Goal: Information Seeking & Learning: Learn about a topic

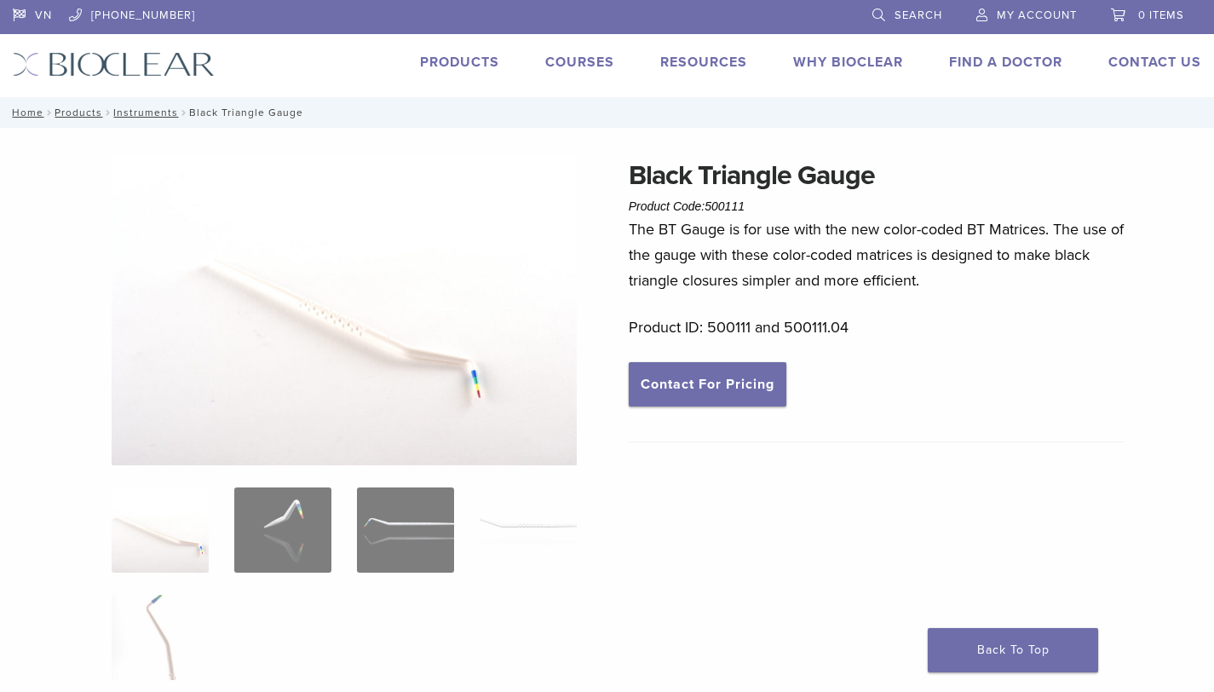
click at [451, 49] on div "VN [PHONE_NUMBER] Search My Account 0 items Cart No products in the cart. Back …" at bounding box center [607, 48] width 1214 height 97
click at [455, 57] on link "Products" at bounding box center [459, 62] width 79 height 17
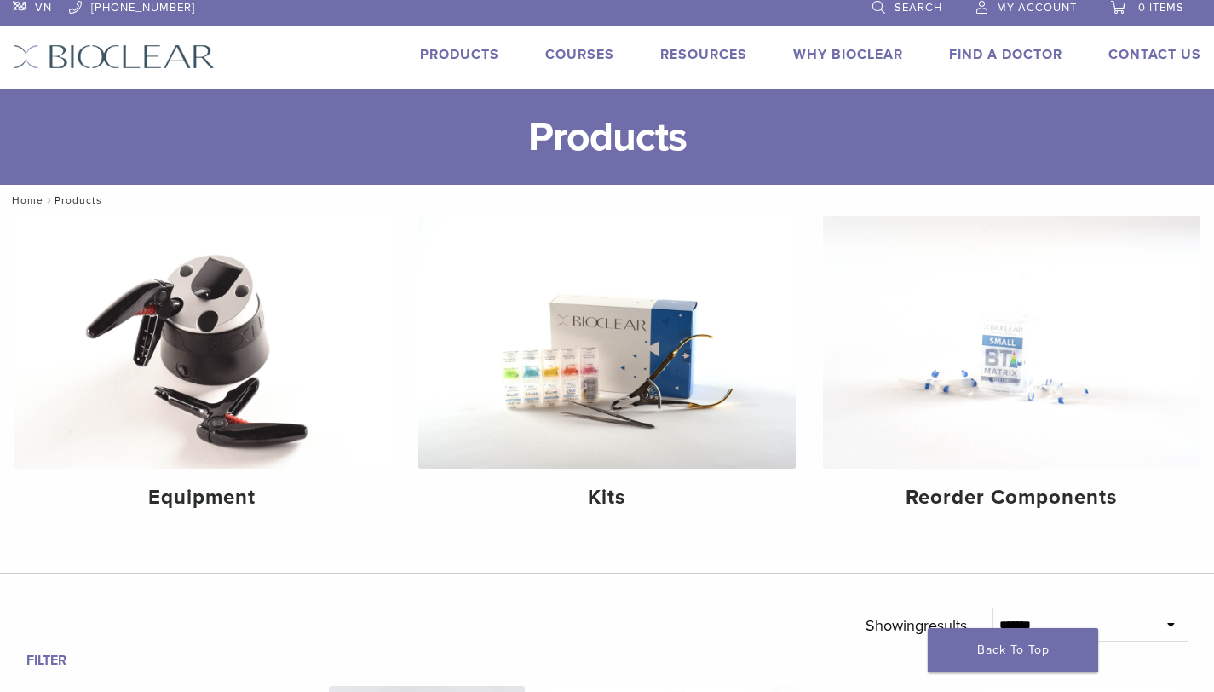
scroll to position [9, 0]
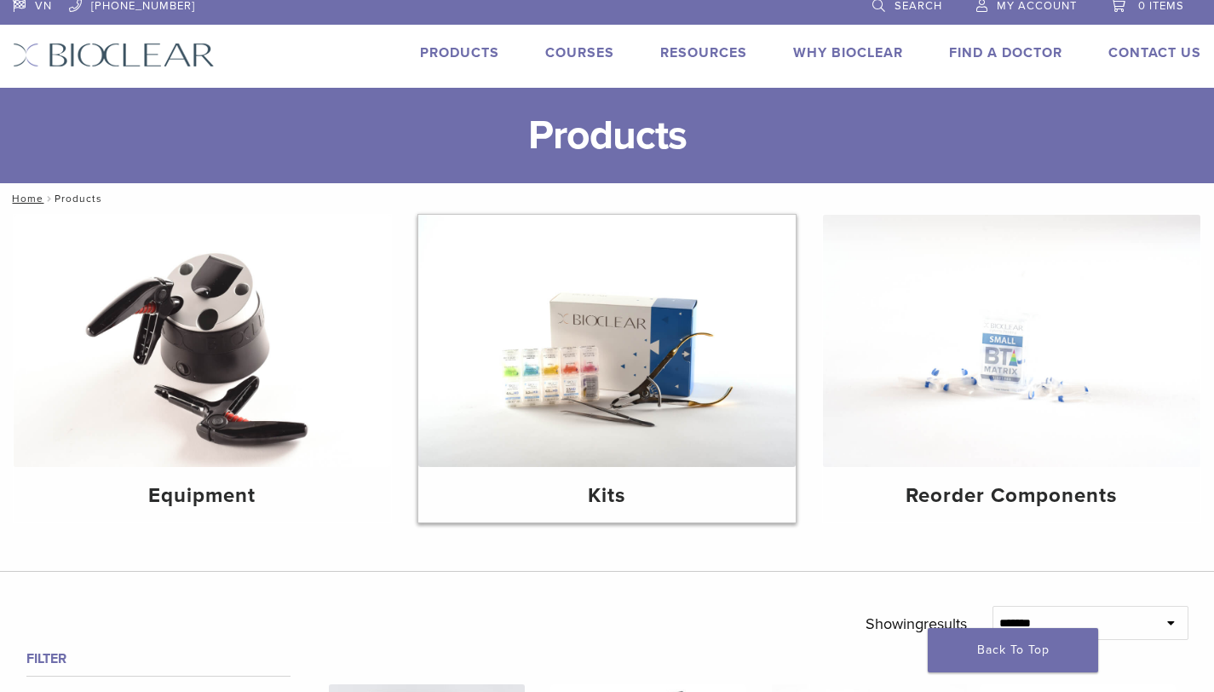
click at [613, 470] on div "Kits" at bounding box center [606, 494] width 377 height 55
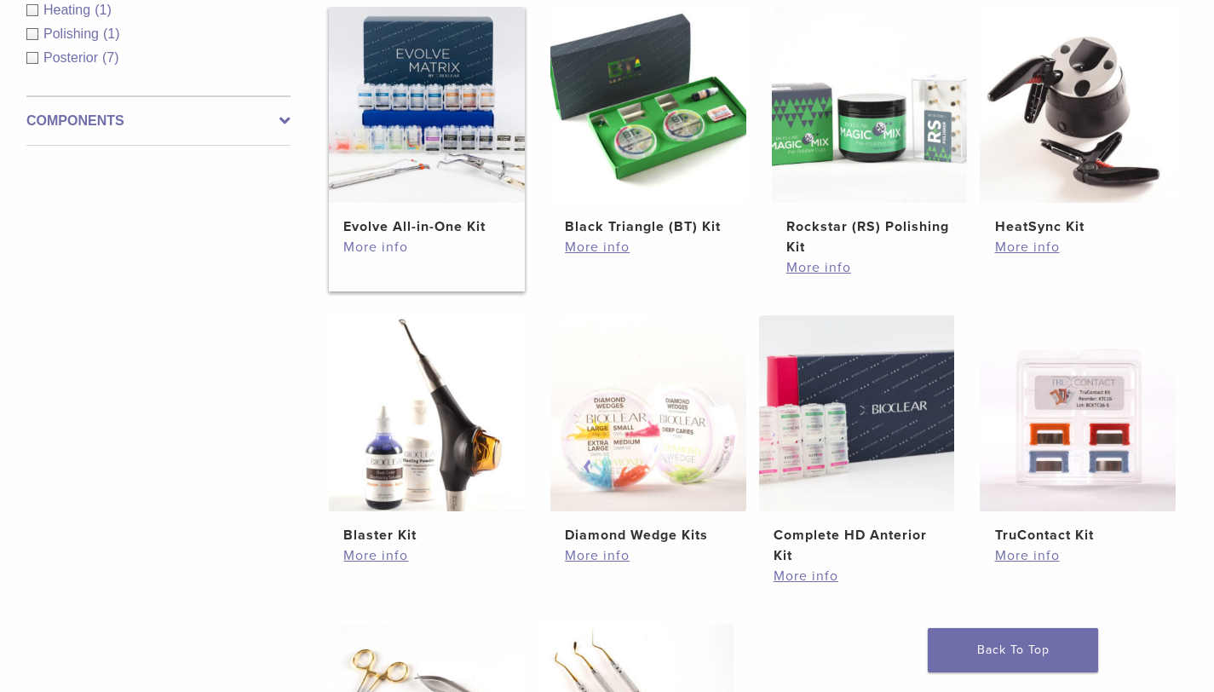
scroll to position [269, 0]
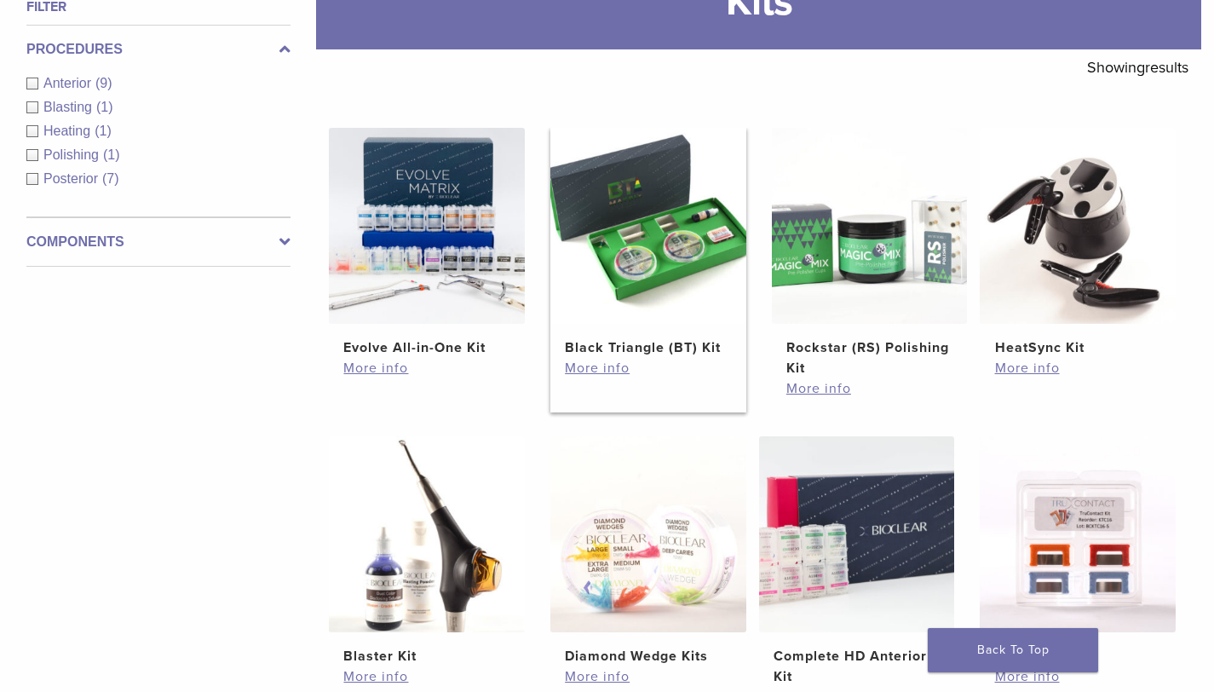
click at [664, 345] on h2 "Black Triangle (BT) Kit" at bounding box center [648, 347] width 166 height 20
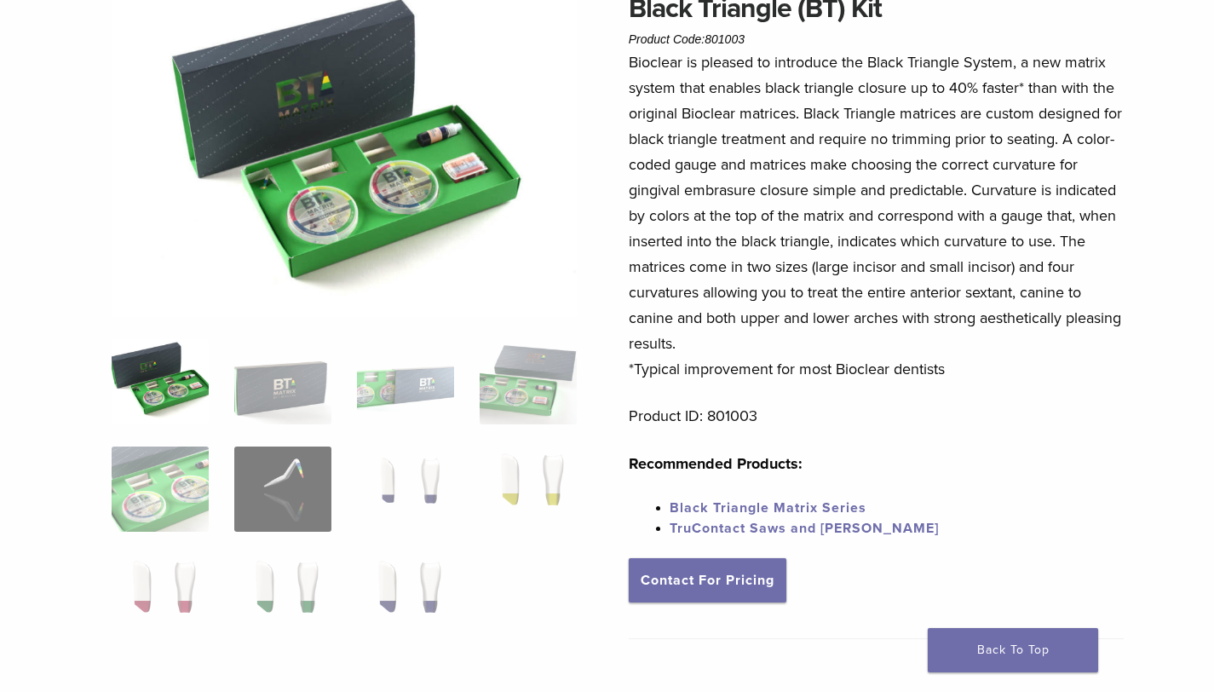
scroll to position [166, 0]
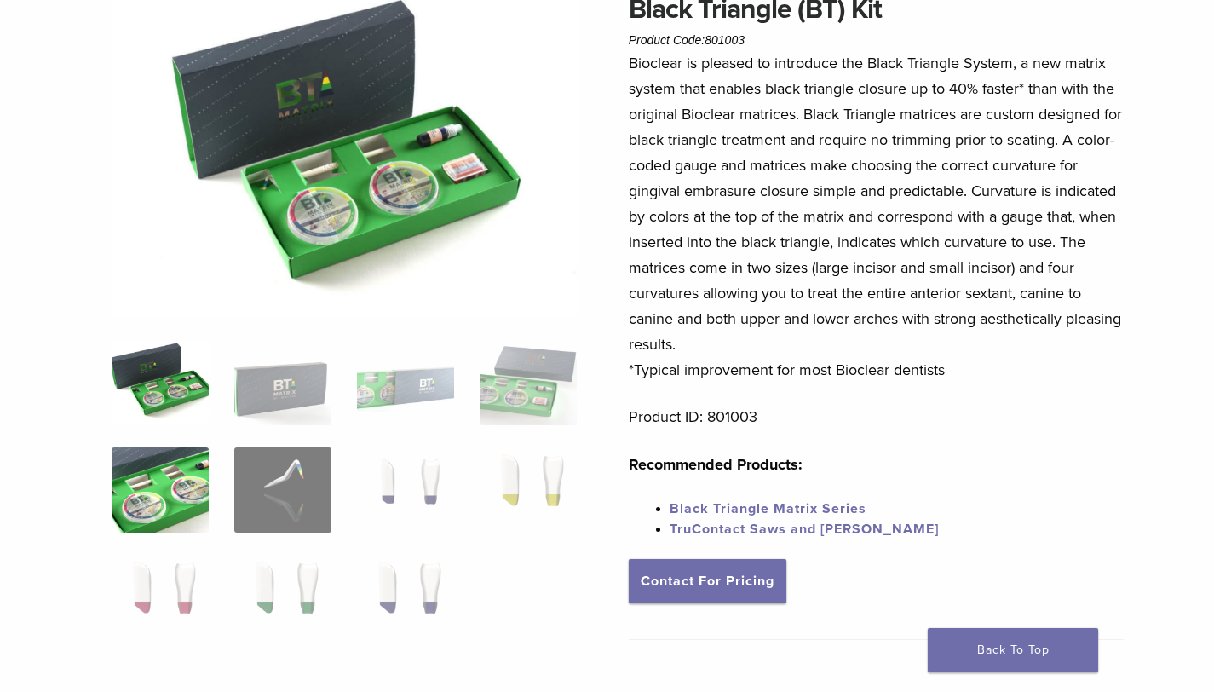
click at [169, 489] on img at bounding box center [160, 489] width 97 height 85
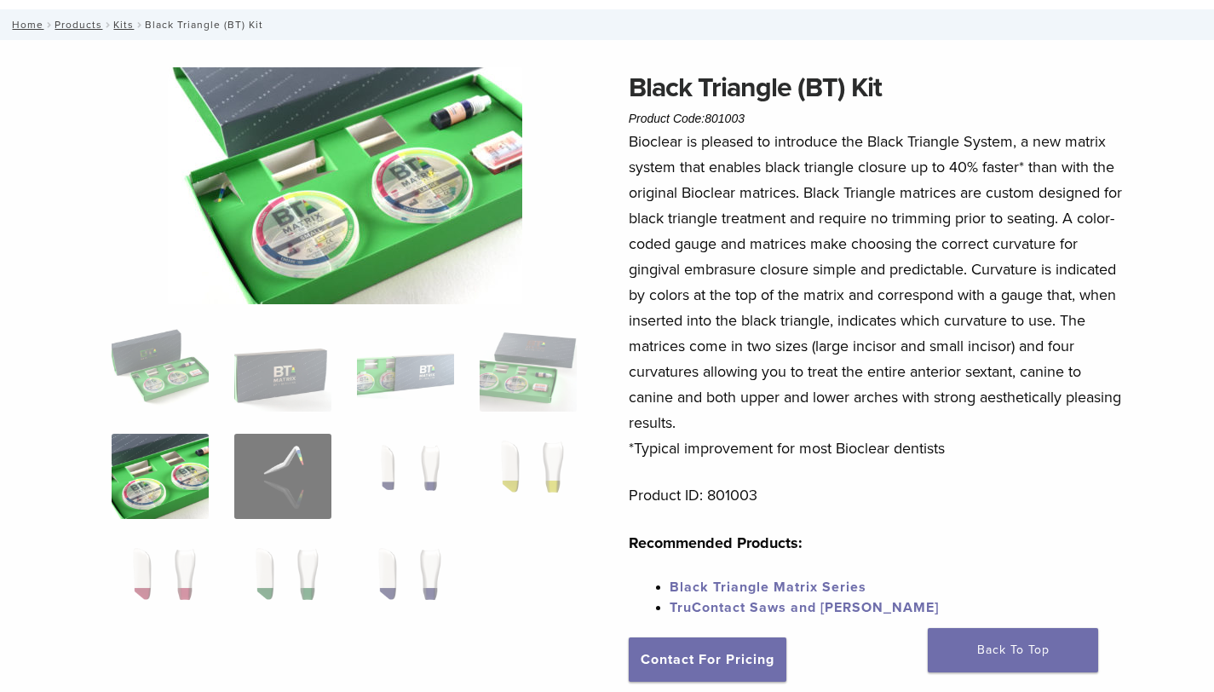
scroll to position [79, 0]
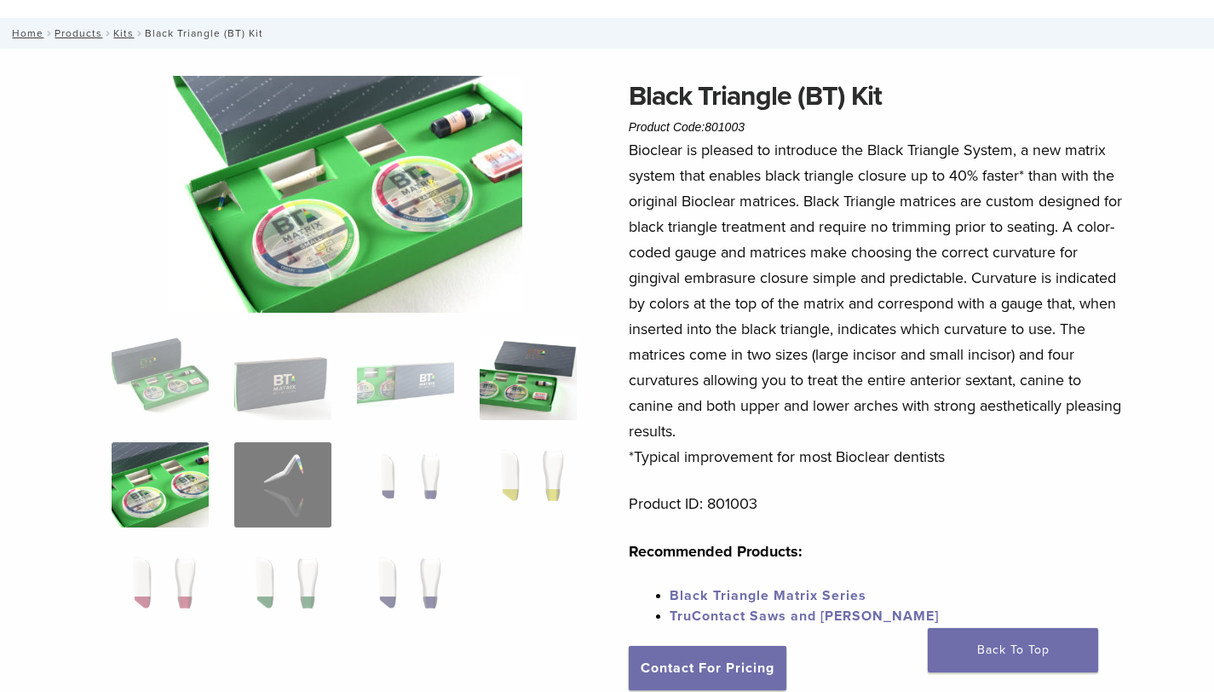
click at [525, 393] on img at bounding box center [528, 377] width 97 height 85
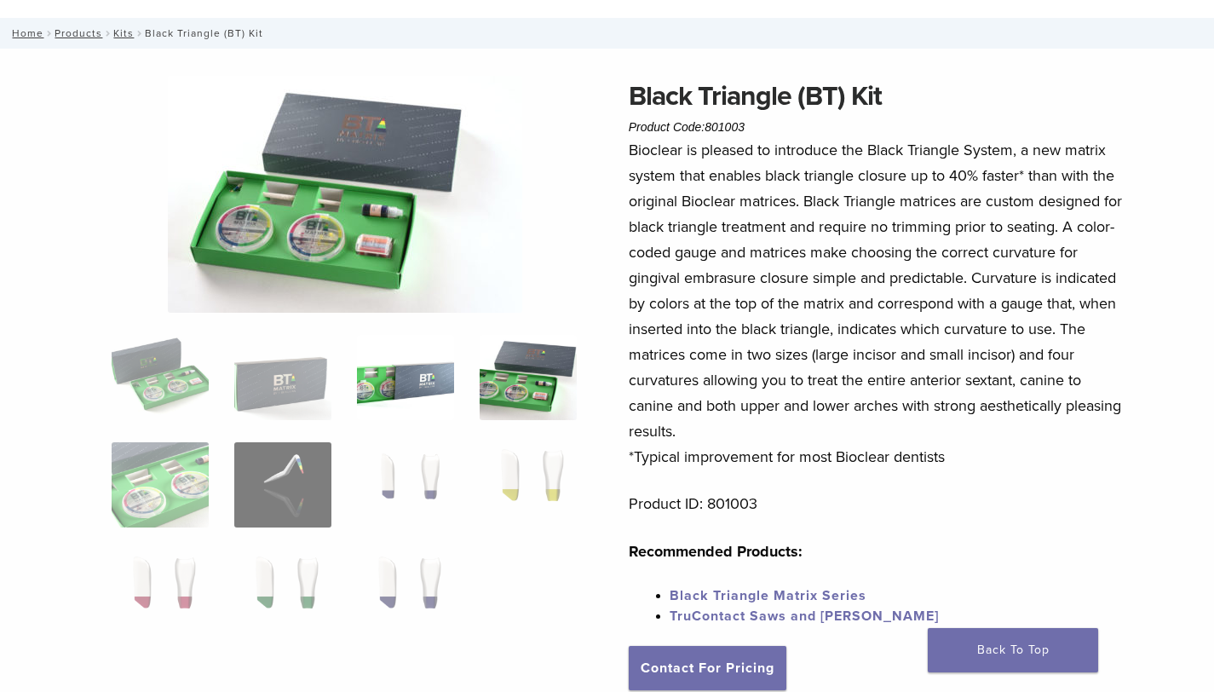
click at [406, 377] on img at bounding box center [405, 377] width 97 height 85
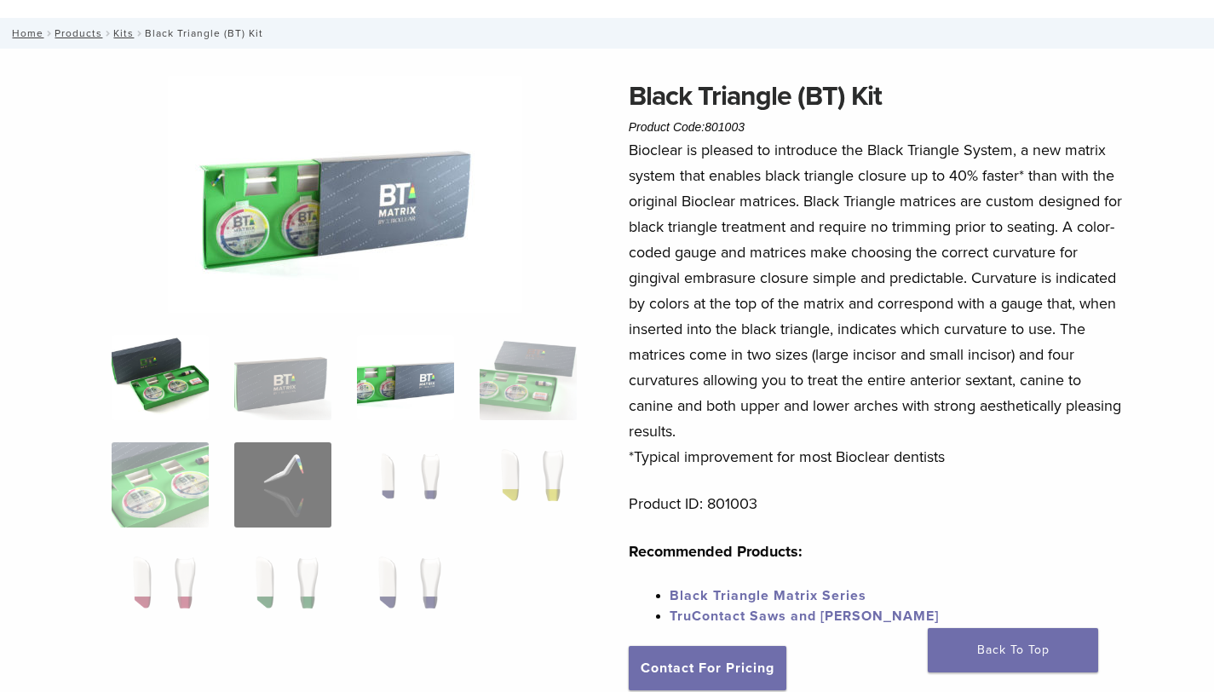
click at [187, 378] on img at bounding box center [160, 377] width 97 height 85
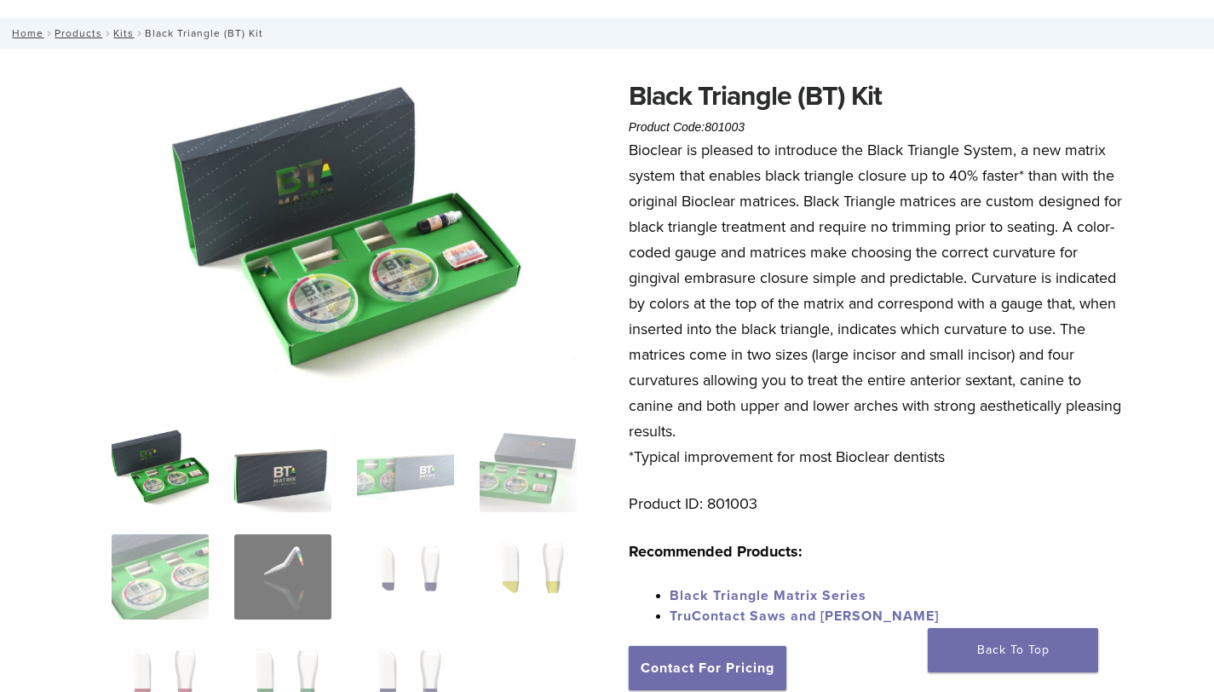
click at [319, 474] on img at bounding box center [282, 469] width 97 height 85
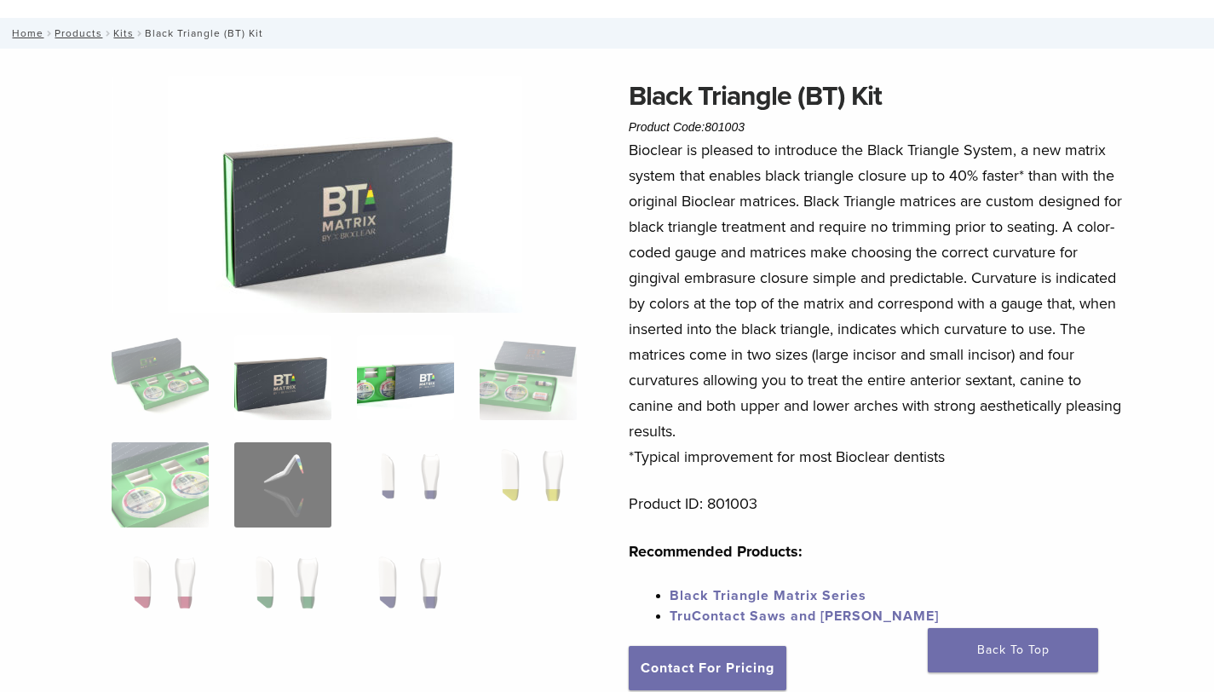
click at [405, 404] on img at bounding box center [405, 377] width 97 height 85
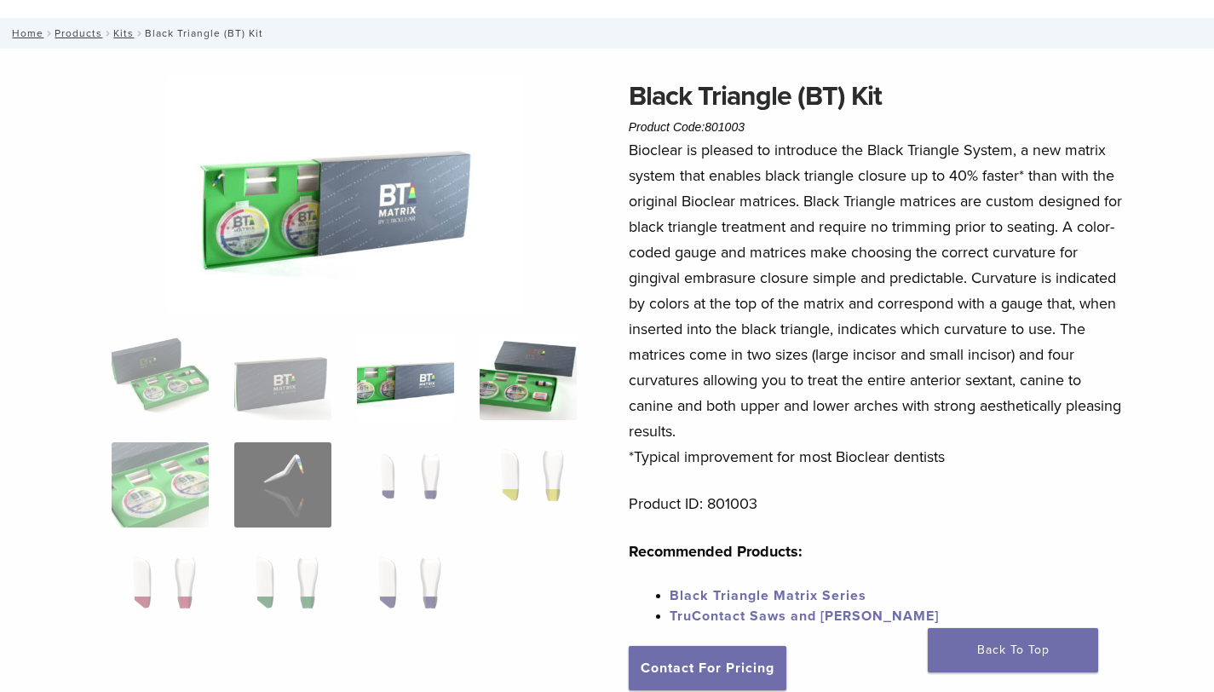
click at [535, 384] on img at bounding box center [528, 377] width 97 height 85
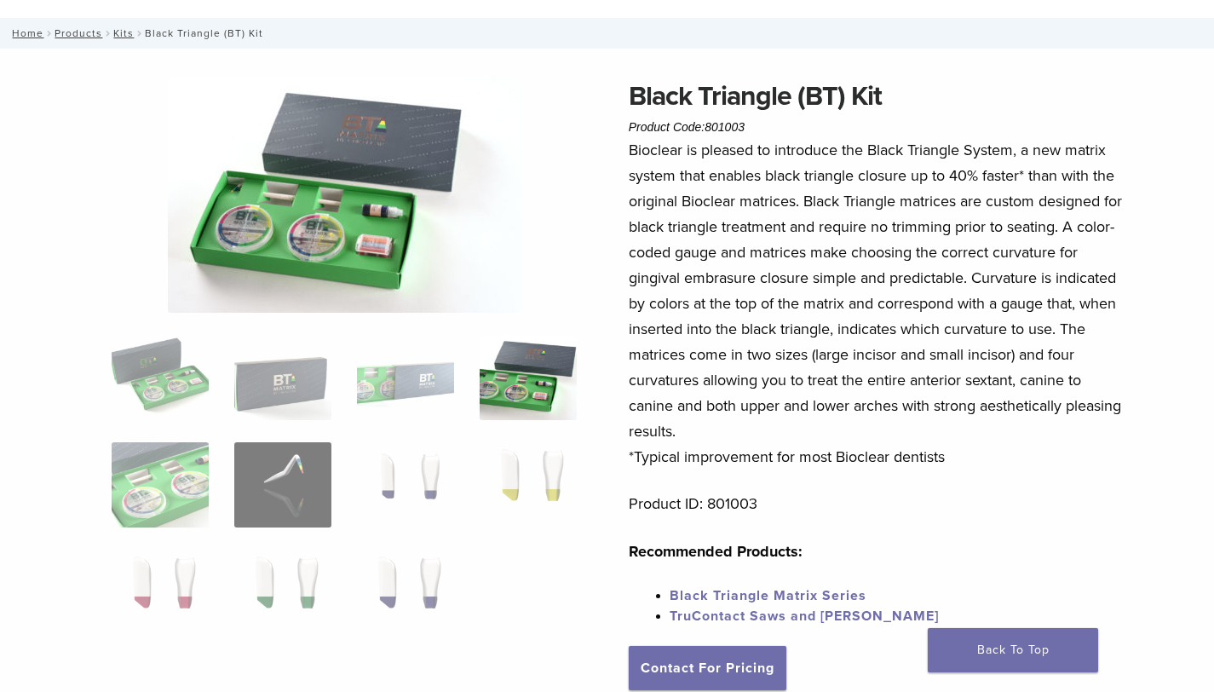
click at [338, 226] on img at bounding box center [345, 194] width 354 height 237
click at [527, 376] on img at bounding box center [528, 377] width 97 height 85
click at [388, 189] on img at bounding box center [345, 194] width 354 height 237
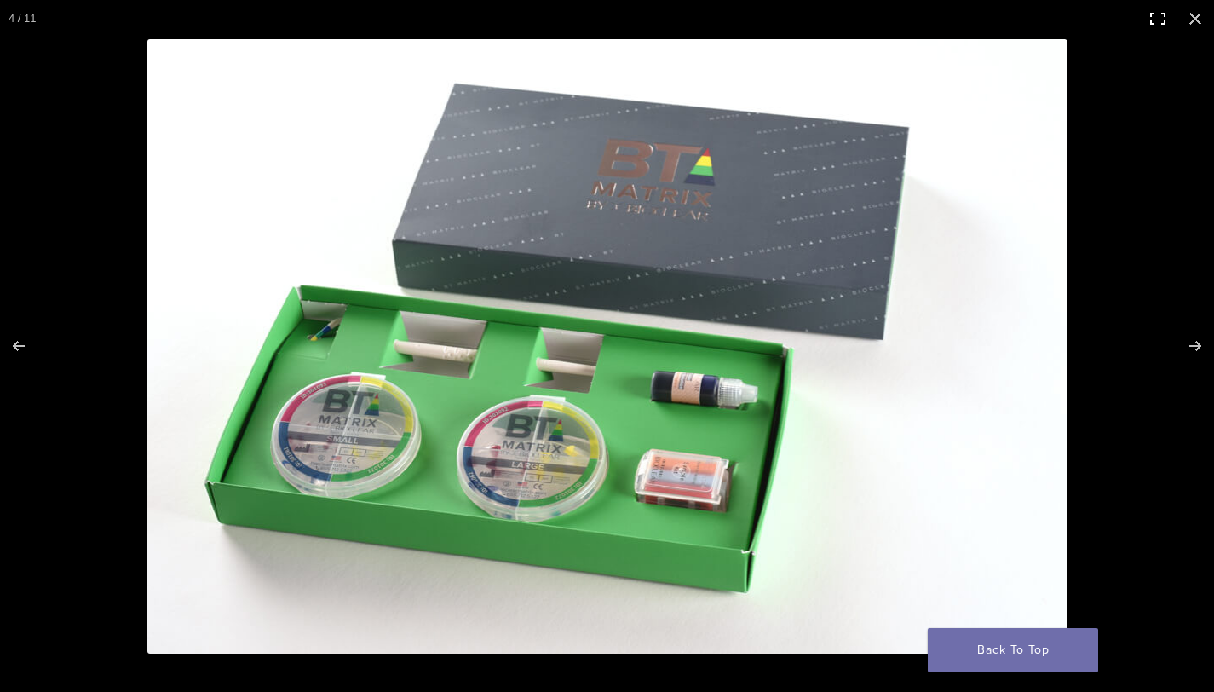
click at [1158, 20] on button "Toggle fullscreen" at bounding box center [1157, 18] width 37 height 37
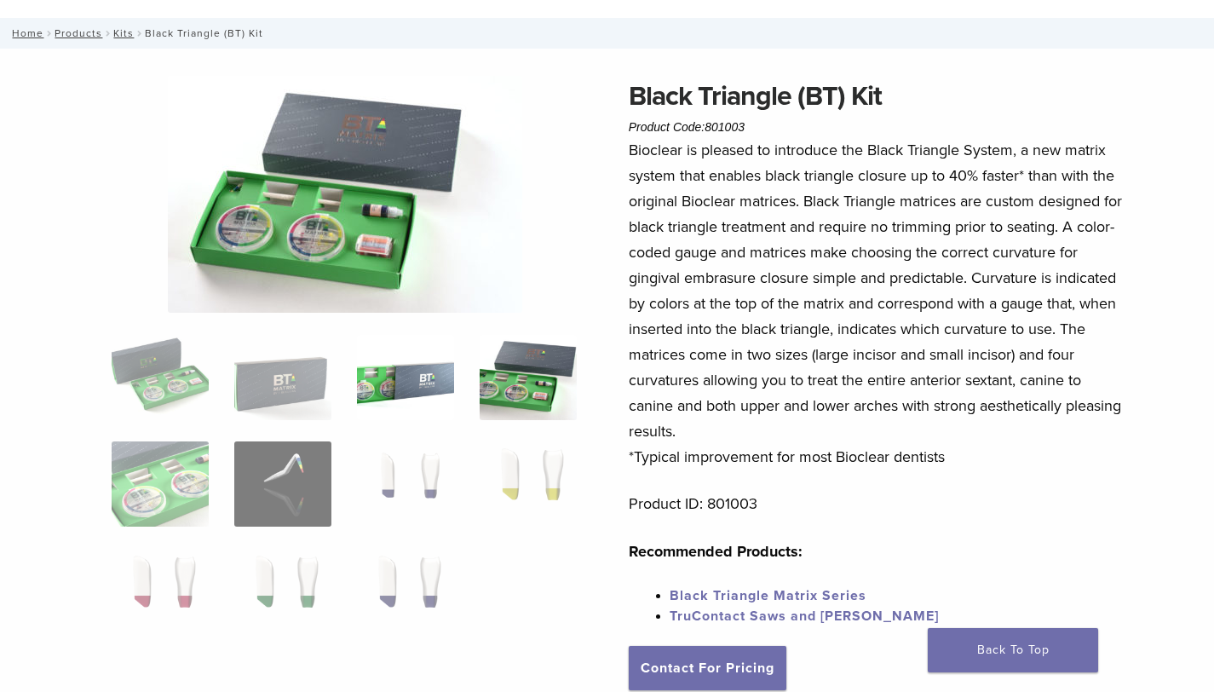
click at [370, 401] on img at bounding box center [405, 377] width 97 height 85
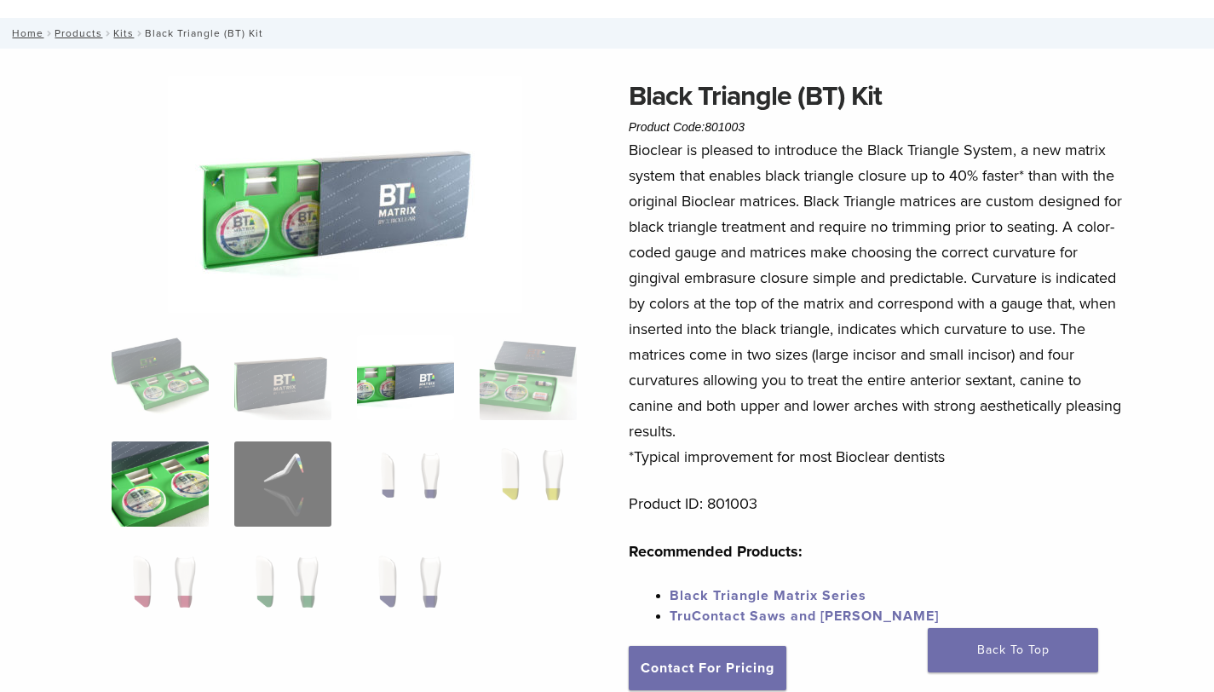
click at [136, 498] on img at bounding box center [160, 483] width 97 height 85
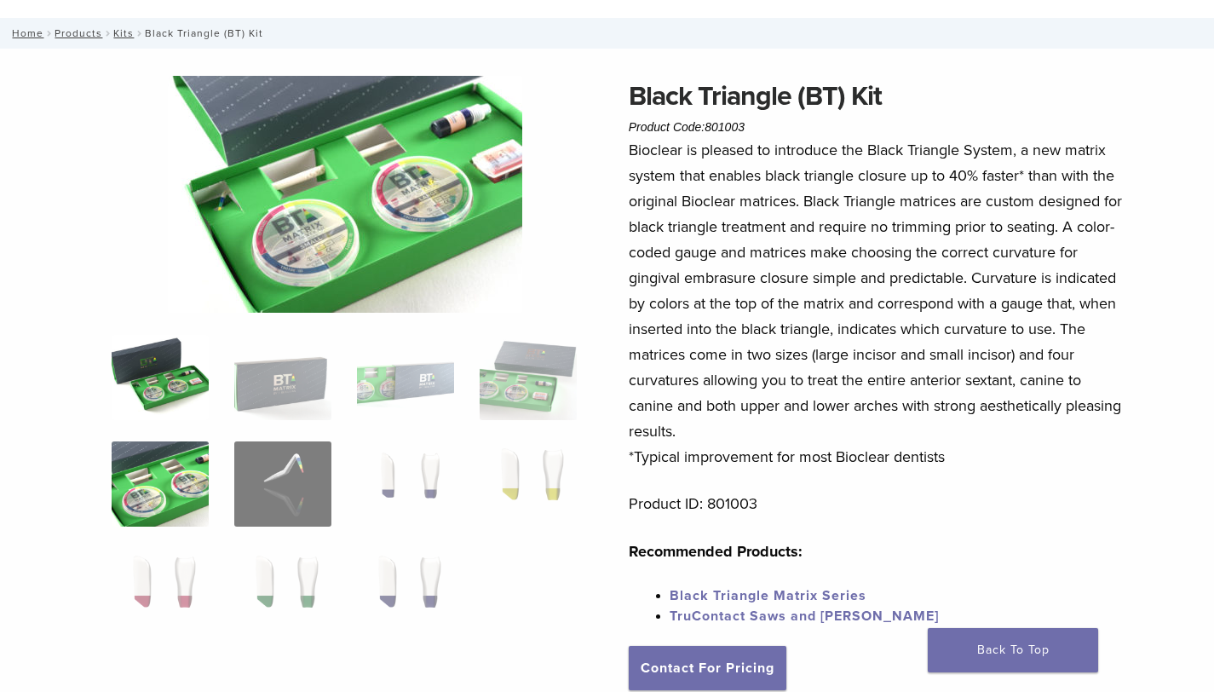
click at [184, 370] on img at bounding box center [160, 377] width 97 height 85
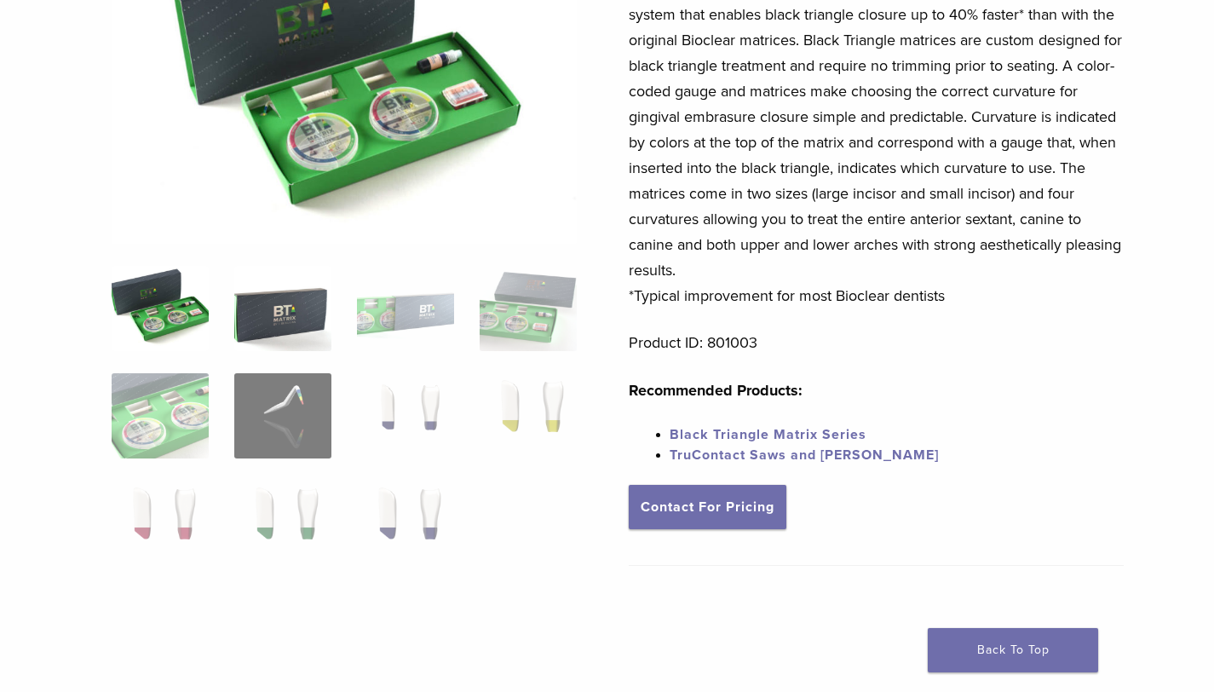
scroll to position [249, 0]
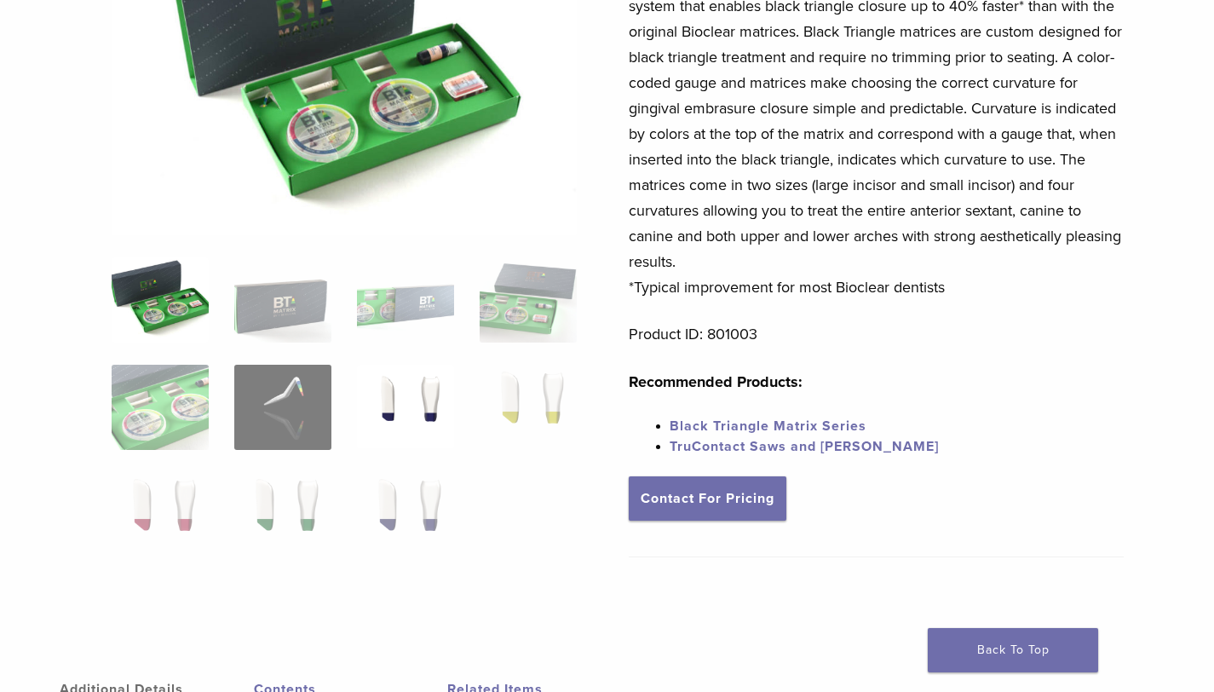
click at [408, 413] on img at bounding box center [405, 407] width 97 height 85
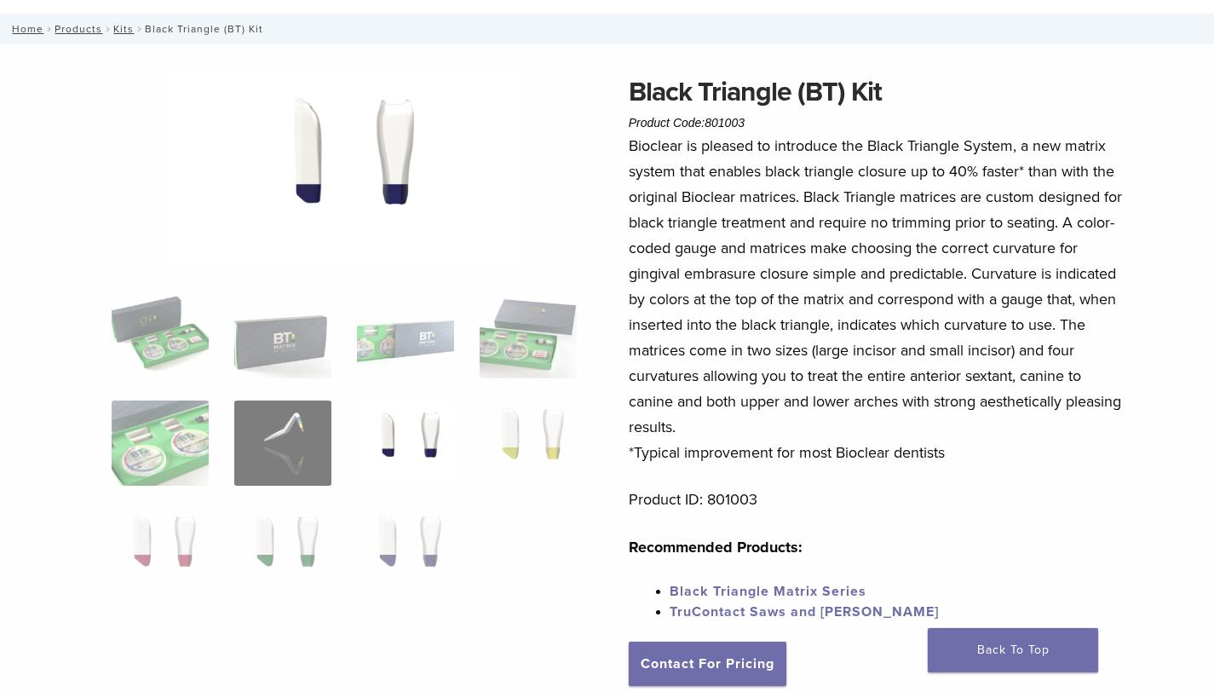
scroll to position [86, 0]
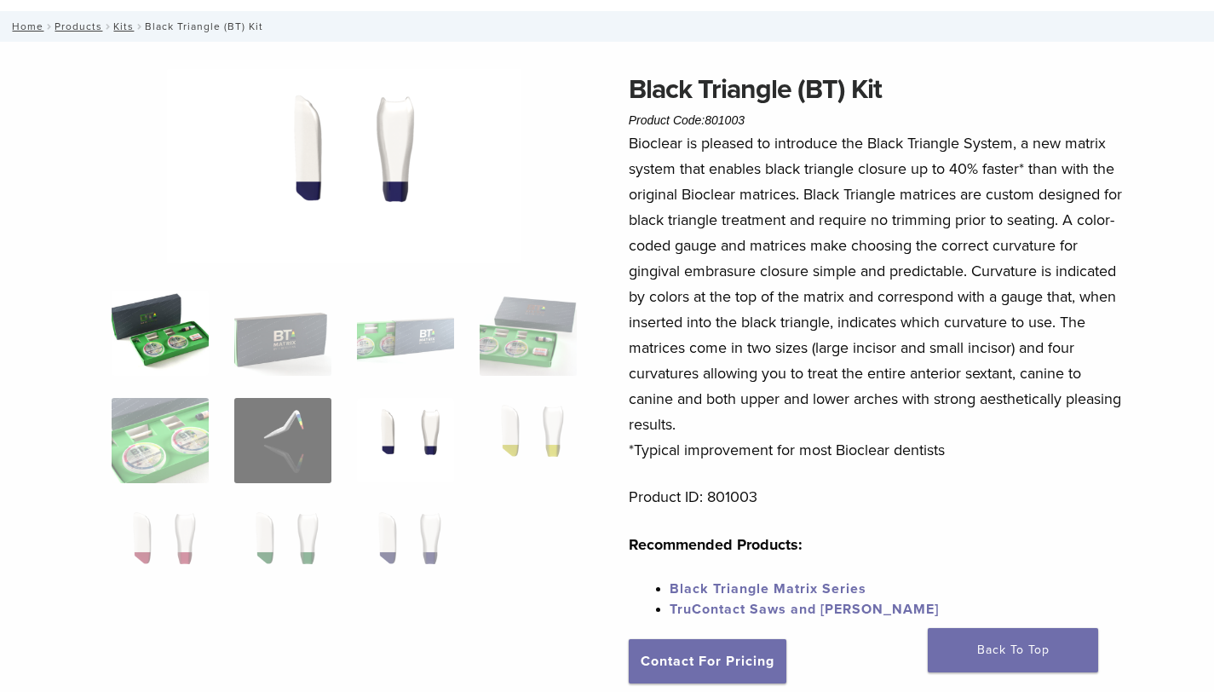
click at [182, 334] on img at bounding box center [160, 332] width 97 height 85
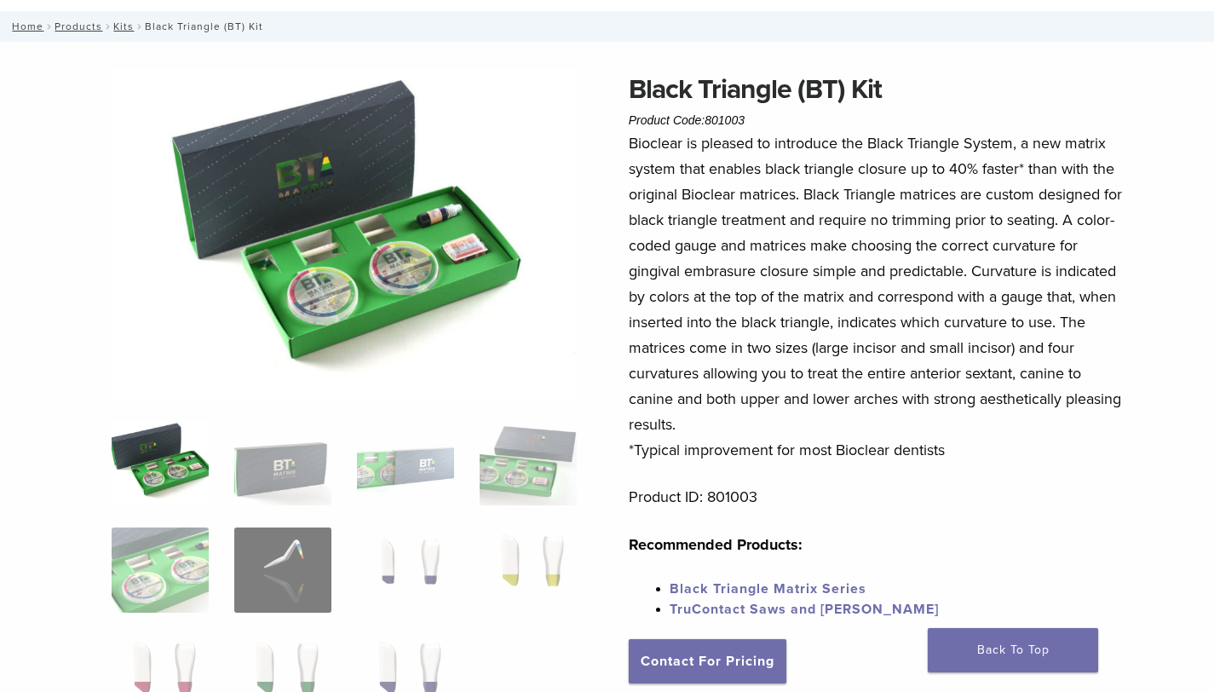
click at [416, 237] on img at bounding box center [344, 233] width 465 height 329
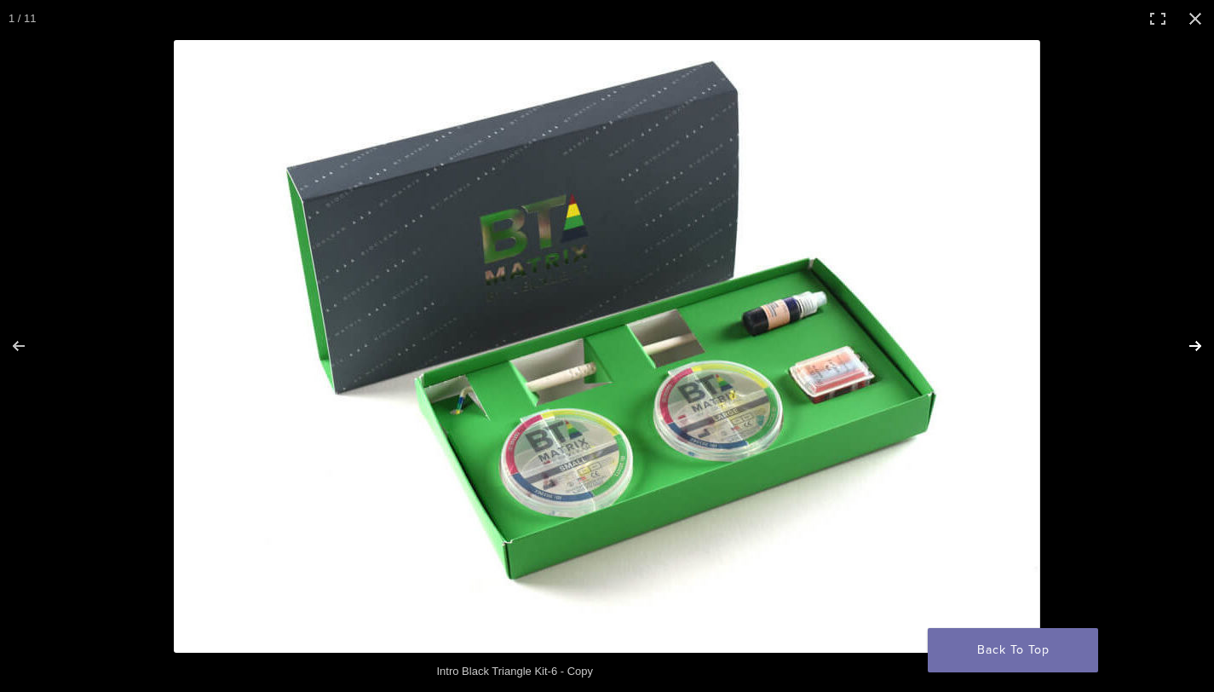
click at [1197, 342] on button "Next (arrow right)" at bounding box center [1184, 345] width 60 height 85
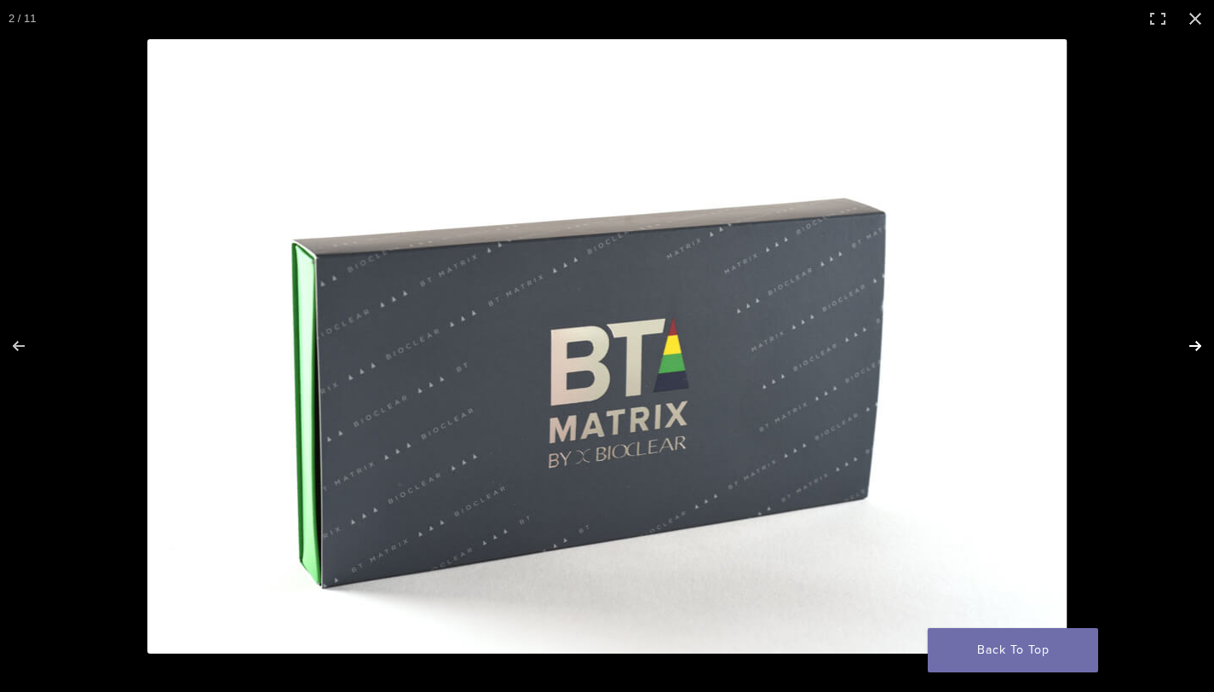
click at [1197, 342] on button "Next (arrow right)" at bounding box center [1184, 345] width 60 height 85
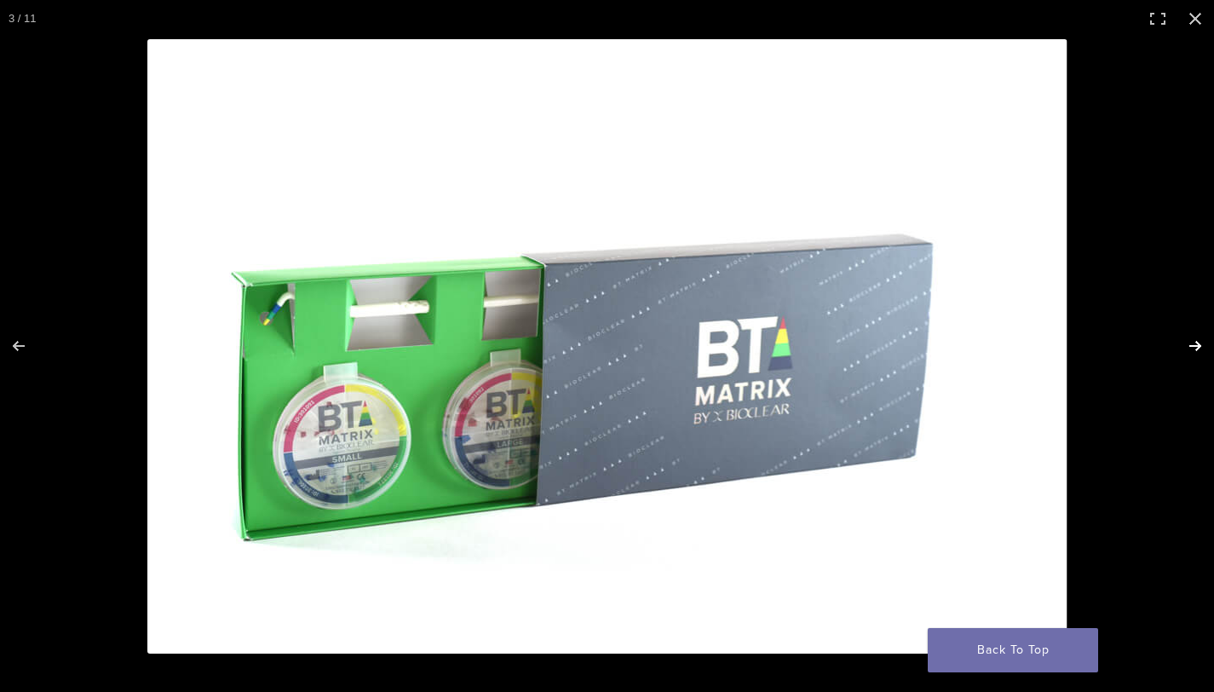
click at [1197, 342] on button "Next (arrow right)" at bounding box center [1184, 345] width 60 height 85
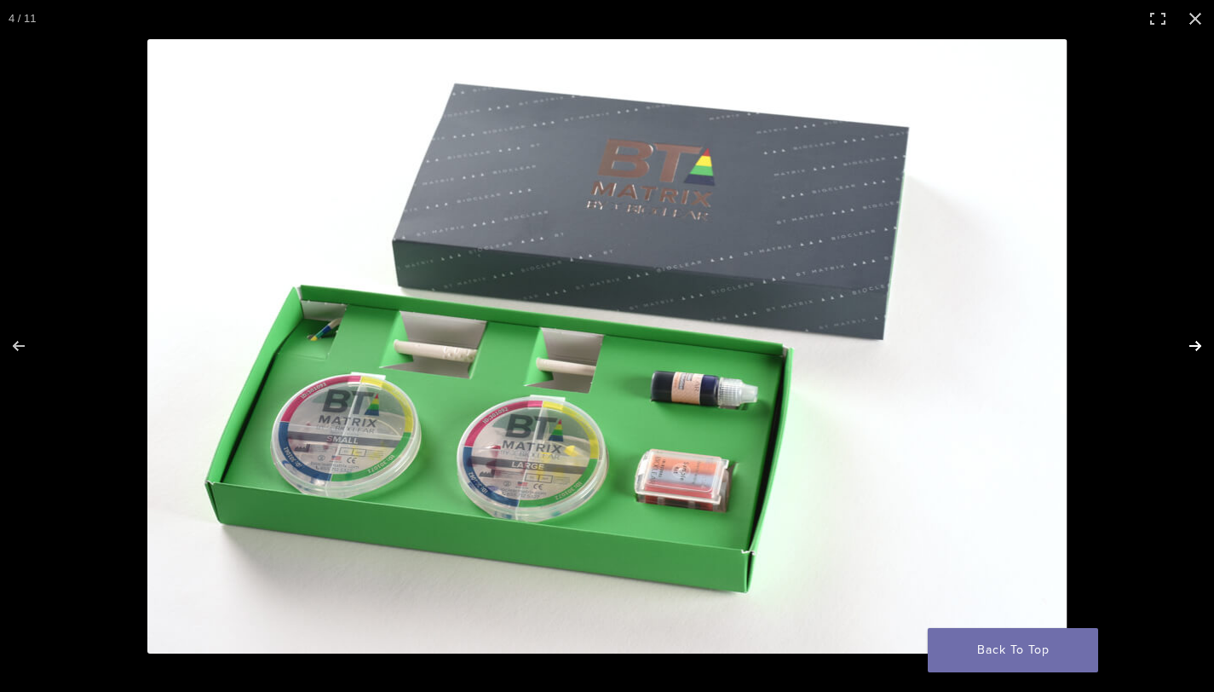
click at [1197, 342] on button "Next (arrow right)" at bounding box center [1184, 345] width 60 height 85
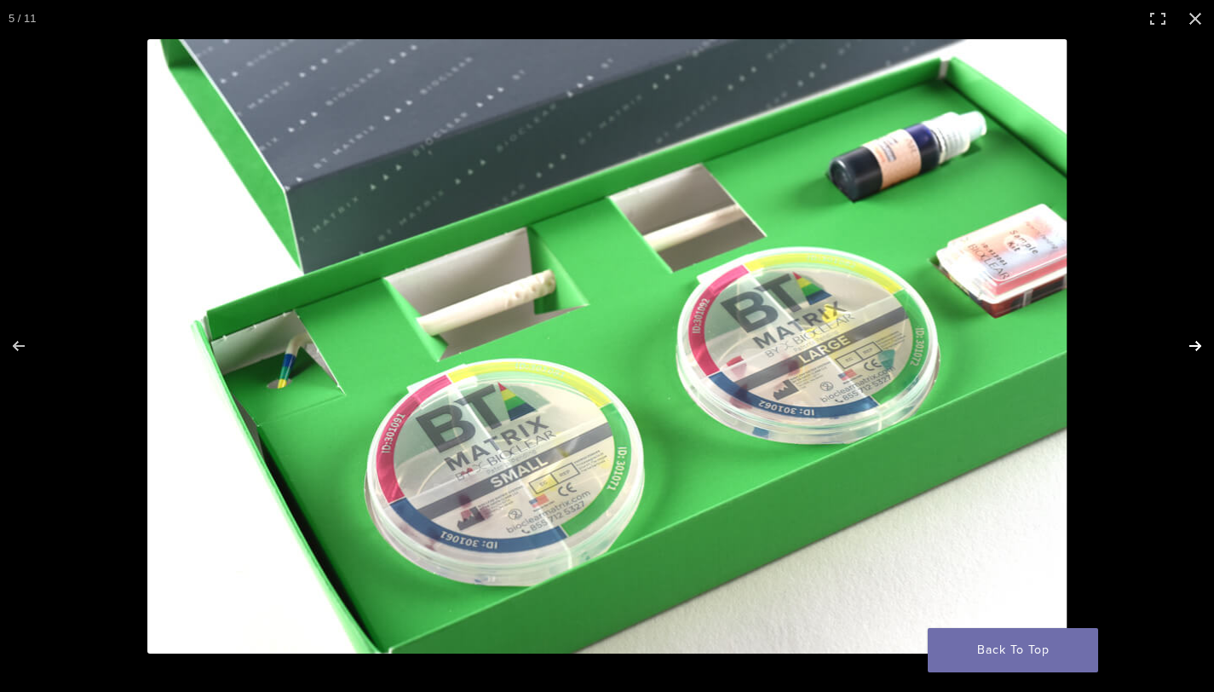
click at [1197, 342] on button "Next (arrow right)" at bounding box center [1184, 345] width 60 height 85
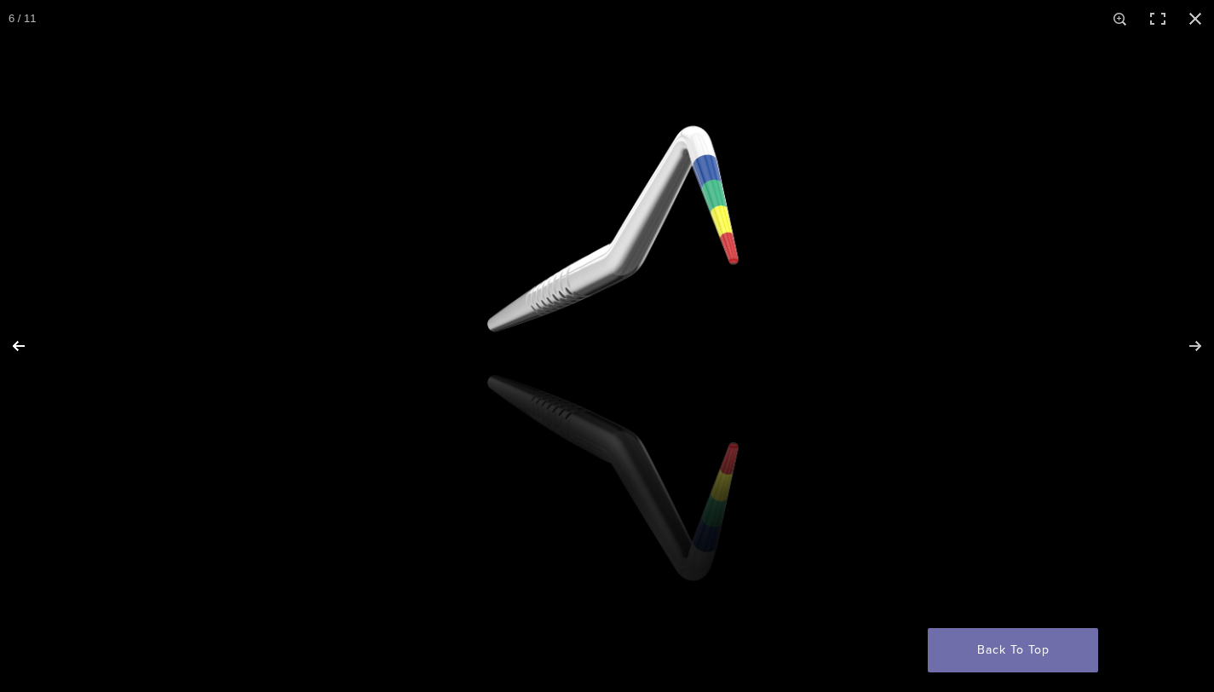
click at [14, 343] on button "Previous (arrow left)" at bounding box center [30, 345] width 60 height 85
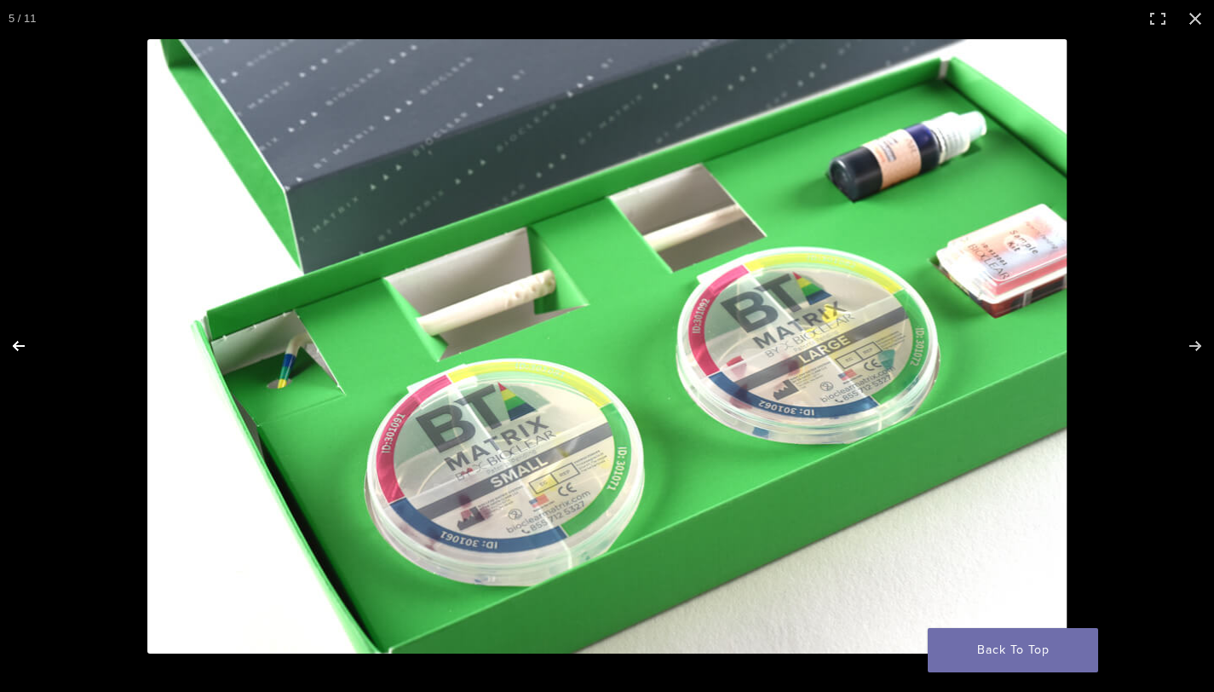
click at [14, 343] on button "Previous (arrow left)" at bounding box center [30, 345] width 60 height 85
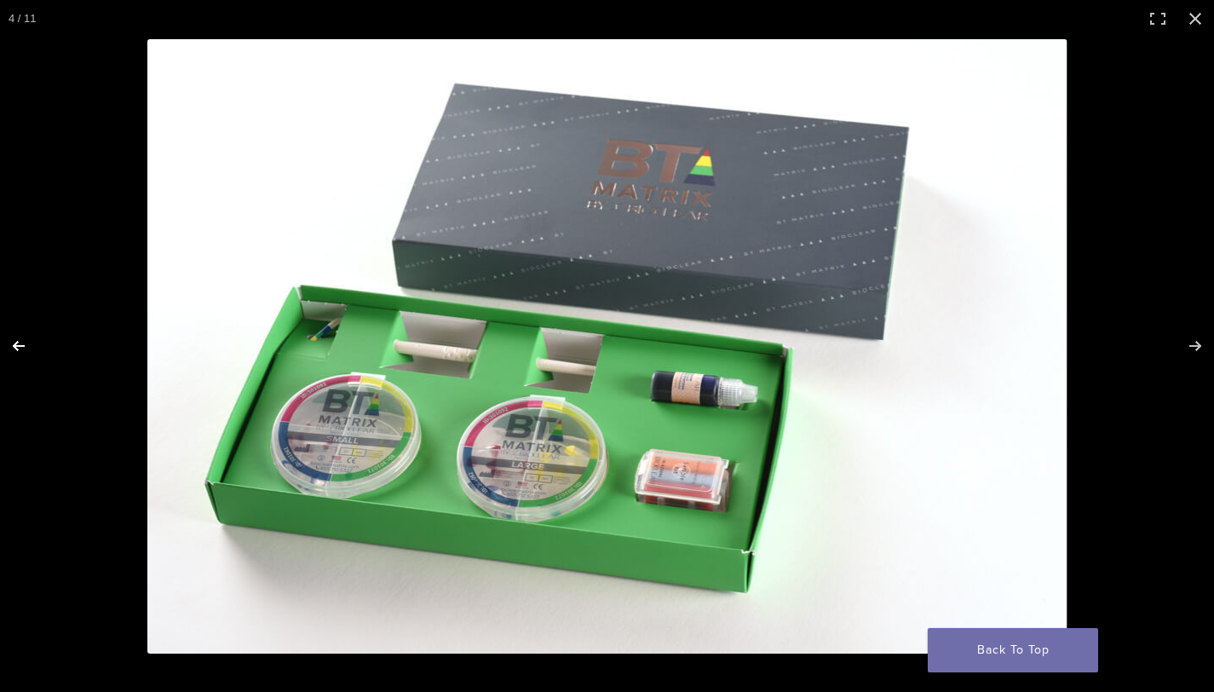
click at [14, 343] on button "Previous (arrow left)" at bounding box center [30, 345] width 60 height 85
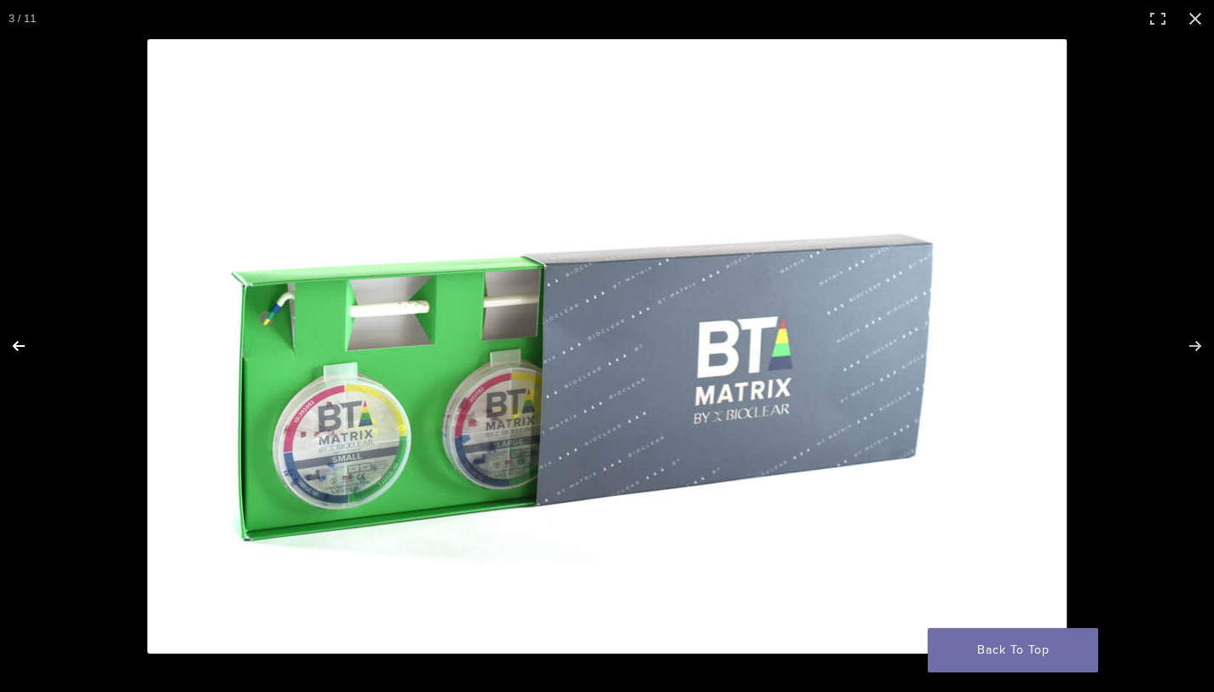
click at [14, 343] on button "Previous (arrow left)" at bounding box center [30, 345] width 60 height 85
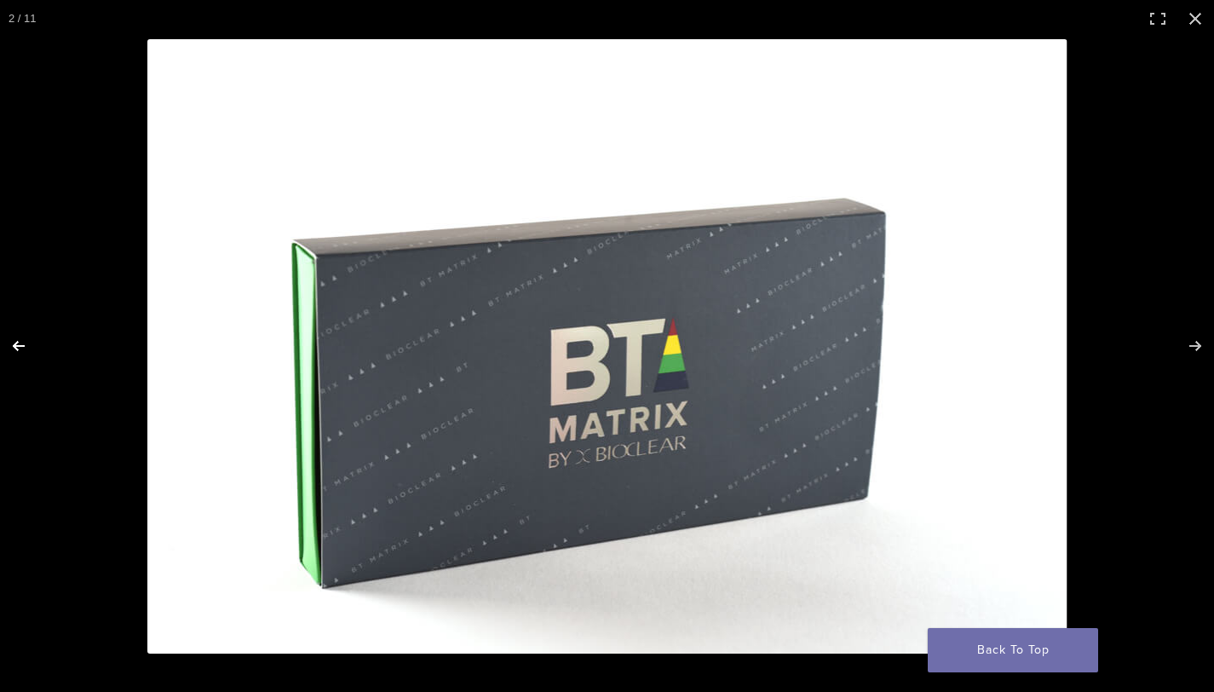
click at [14, 343] on button "Previous (arrow left)" at bounding box center [30, 345] width 60 height 85
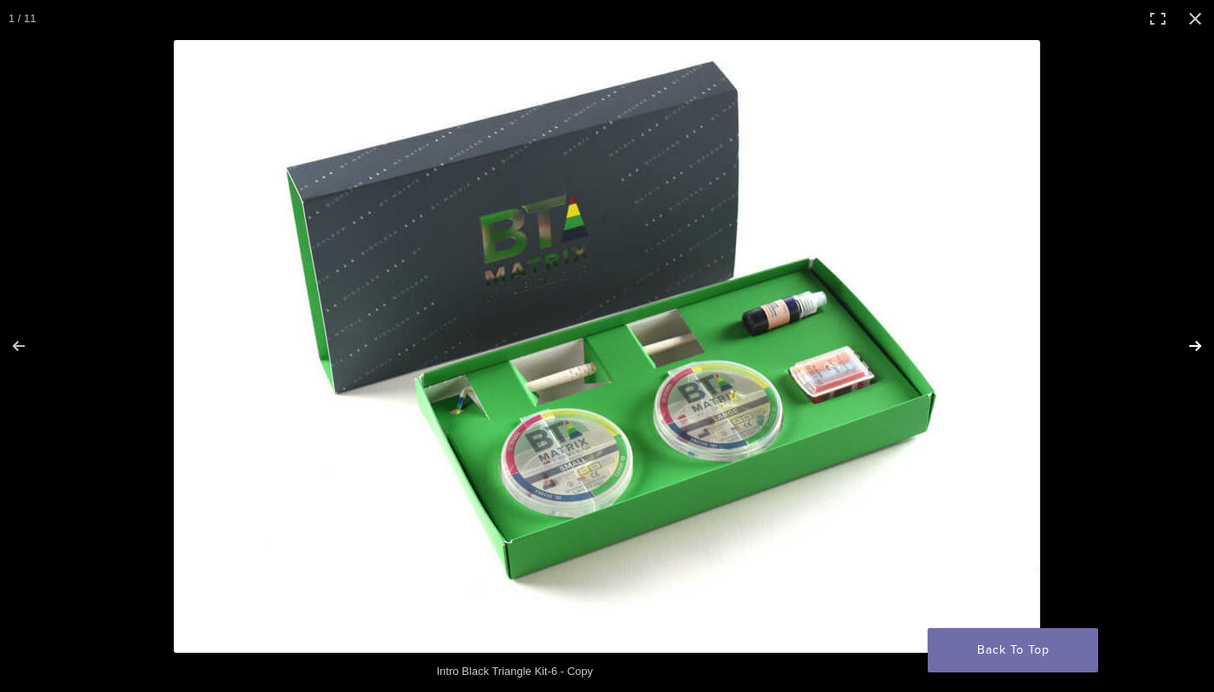
click at [1200, 347] on button "Next (arrow right)" at bounding box center [1184, 345] width 60 height 85
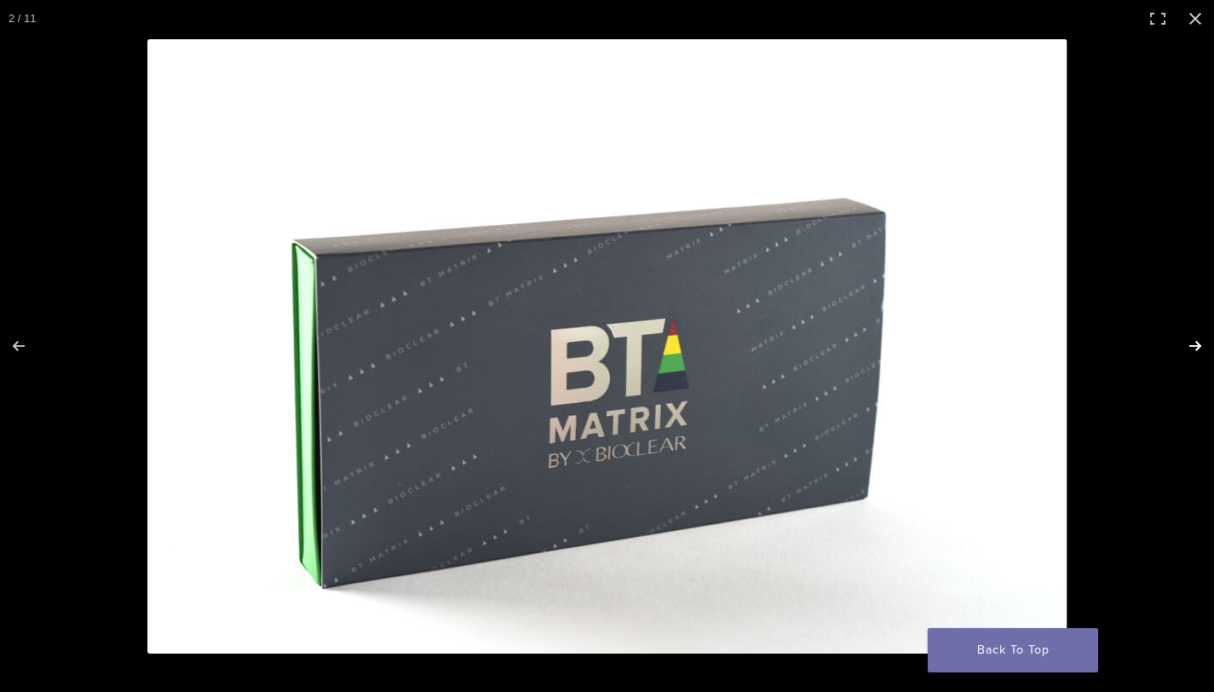
click at [1200, 347] on button "Next (arrow right)" at bounding box center [1184, 345] width 60 height 85
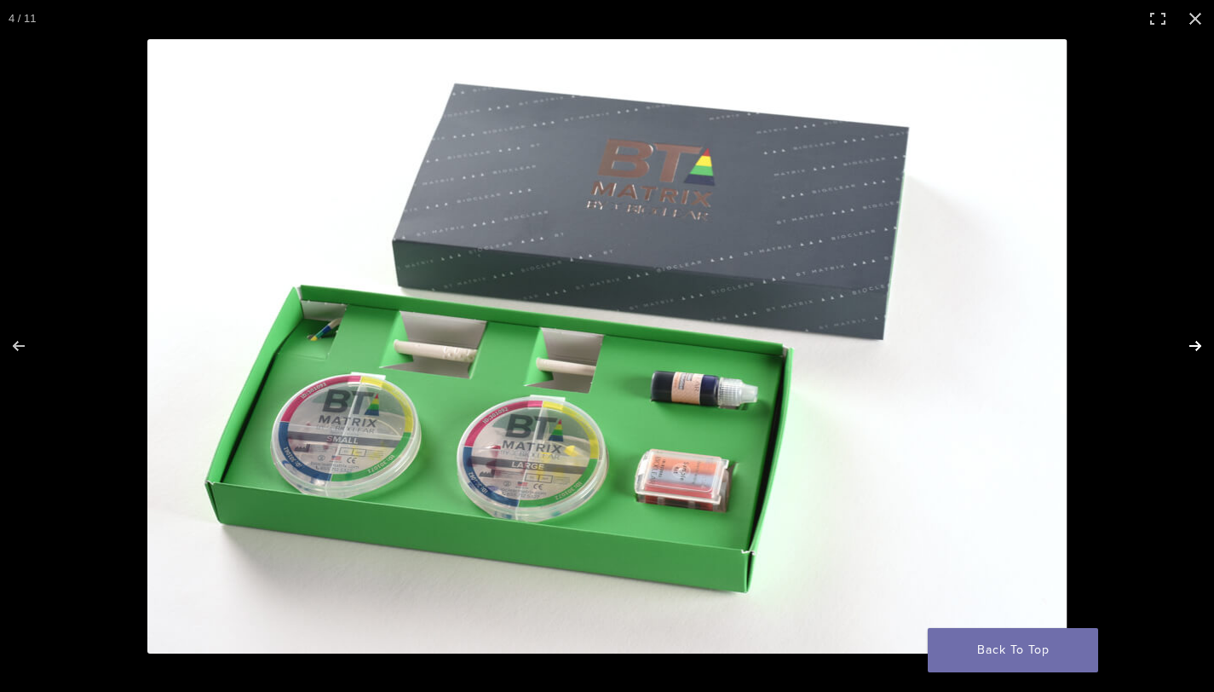
click at [1200, 347] on button "Next (arrow right)" at bounding box center [1184, 345] width 60 height 85
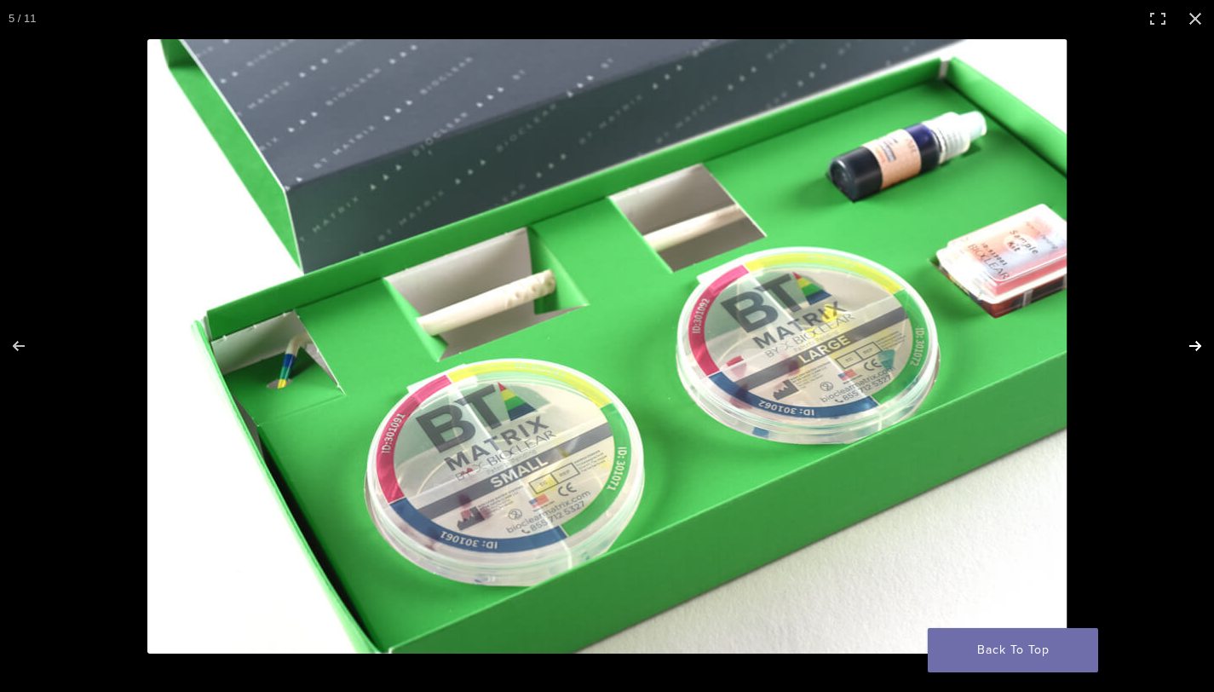
click at [1200, 347] on button "Next (arrow right)" at bounding box center [1184, 345] width 60 height 85
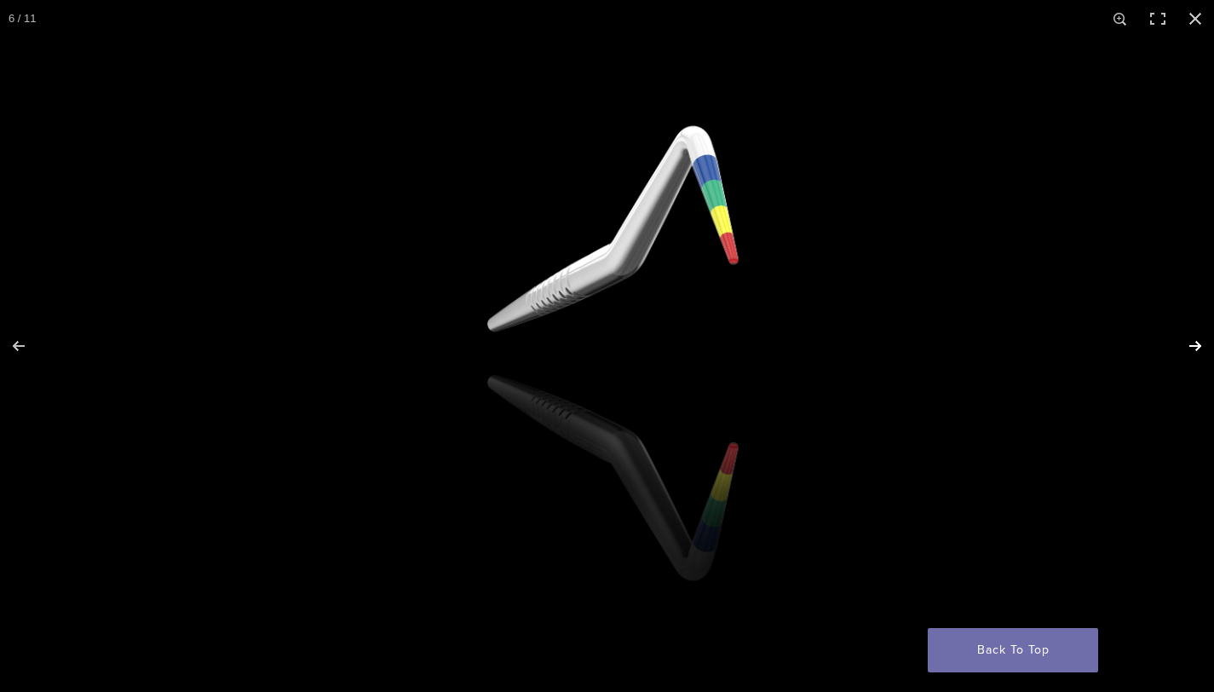
click at [1200, 347] on button "Next (arrow right)" at bounding box center [1184, 345] width 60 height 85
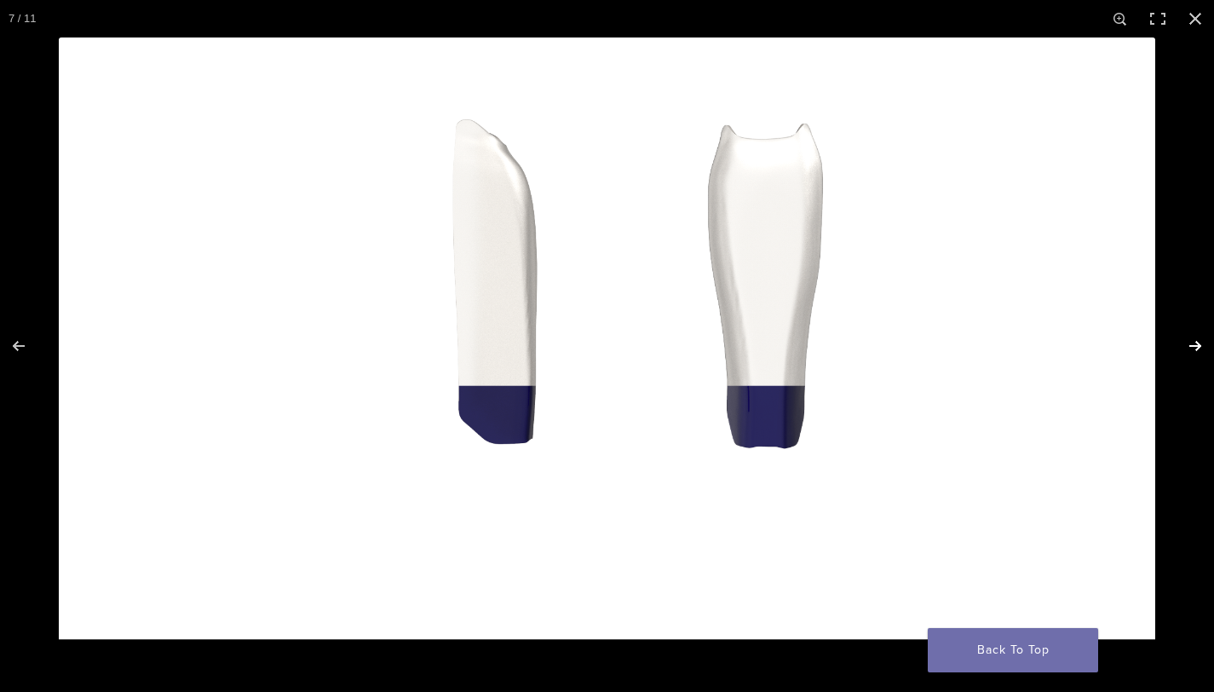
click at [1197, 344] on button "Next (arrow right)" at bounding box center [1184, 345] width 60 height 85
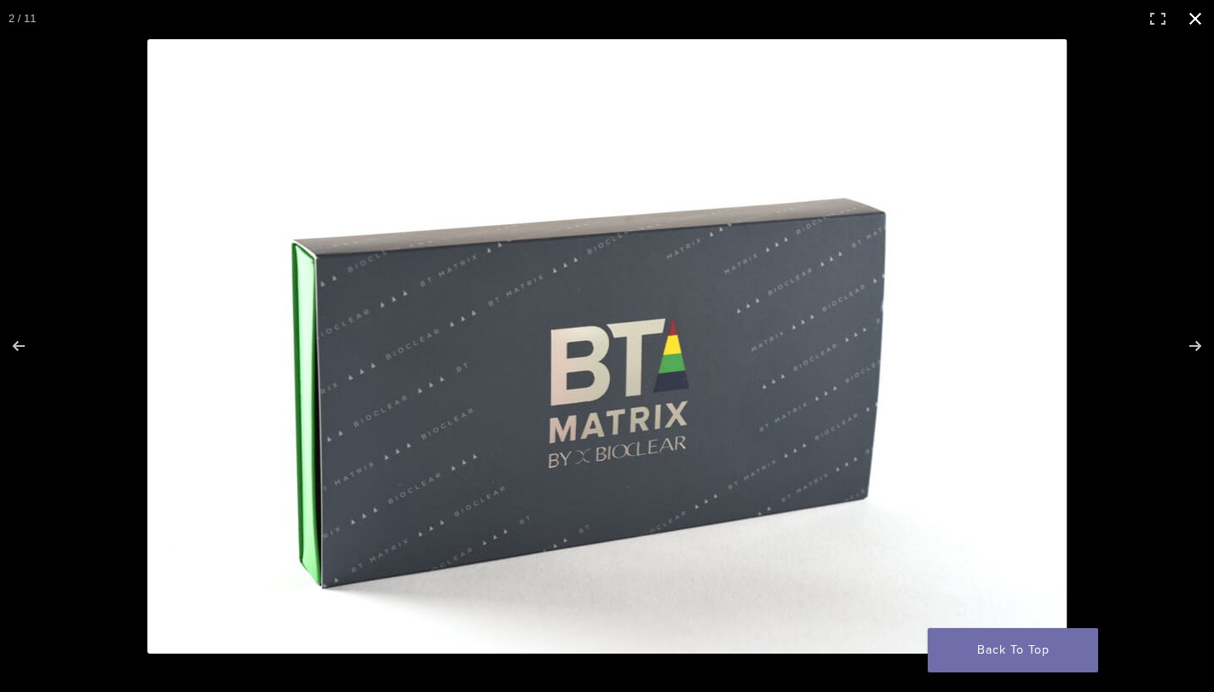
click at [1190, 19] on button "Close (Esc)" at bounding box center [1194, 18] width 37 height 37
